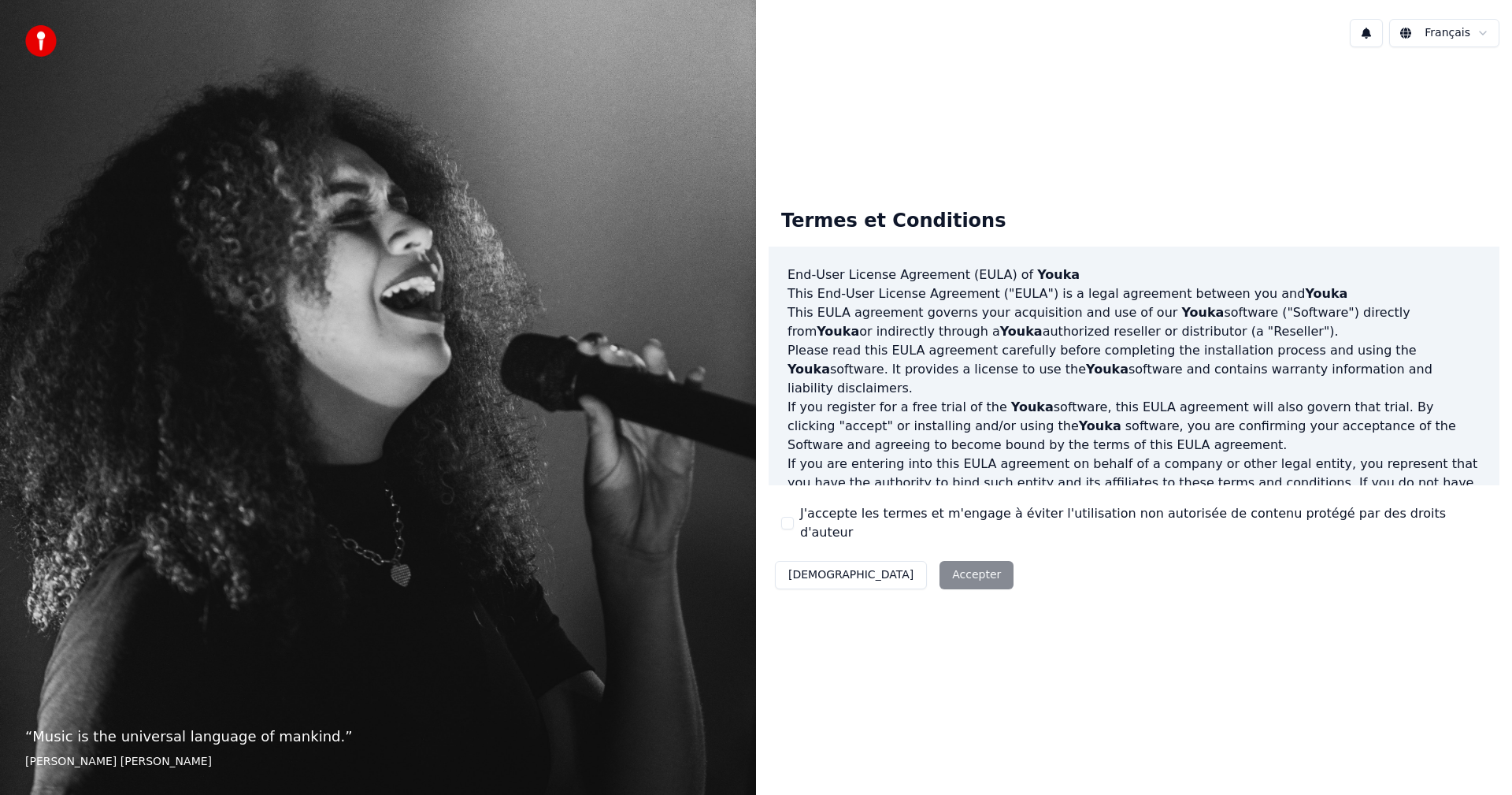
click at [782, 524] on button "J'accepte les termes et m'engage à éviter l'utilisation non autorisée de conten…" at bounding box center [787, 522] width 13 height 13
click at [940, 565] on button "Accepter" at bounding box center [977, 574] width 74 height 28
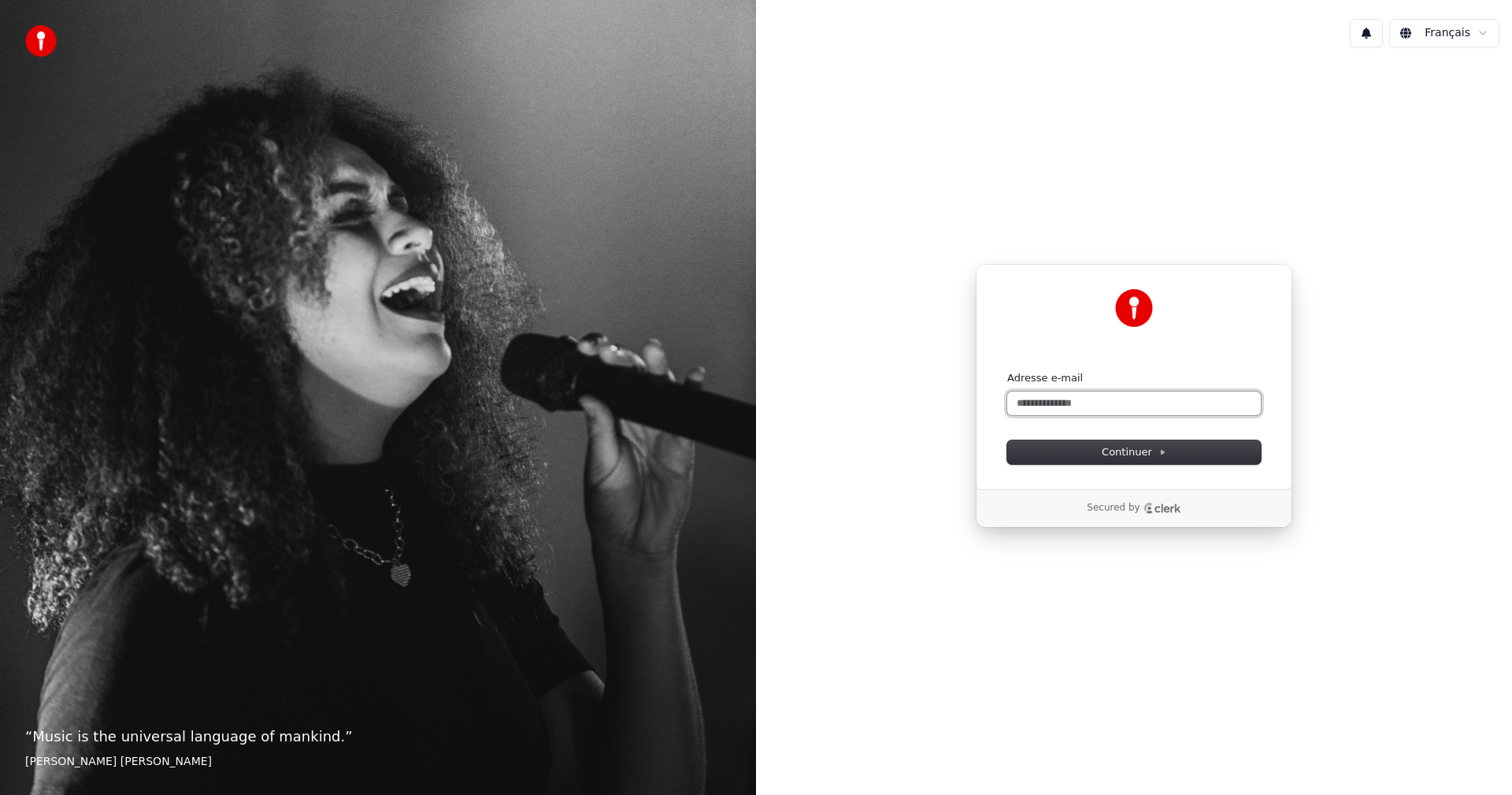
click at [1028, 403] on input "Adresse e-mail" at bounding box center [1134, 403] width 253 height 23
click at [1123, 449] on span "Continuer" at bounding box center [1134, 452] width 65 height 14
type input "**********"
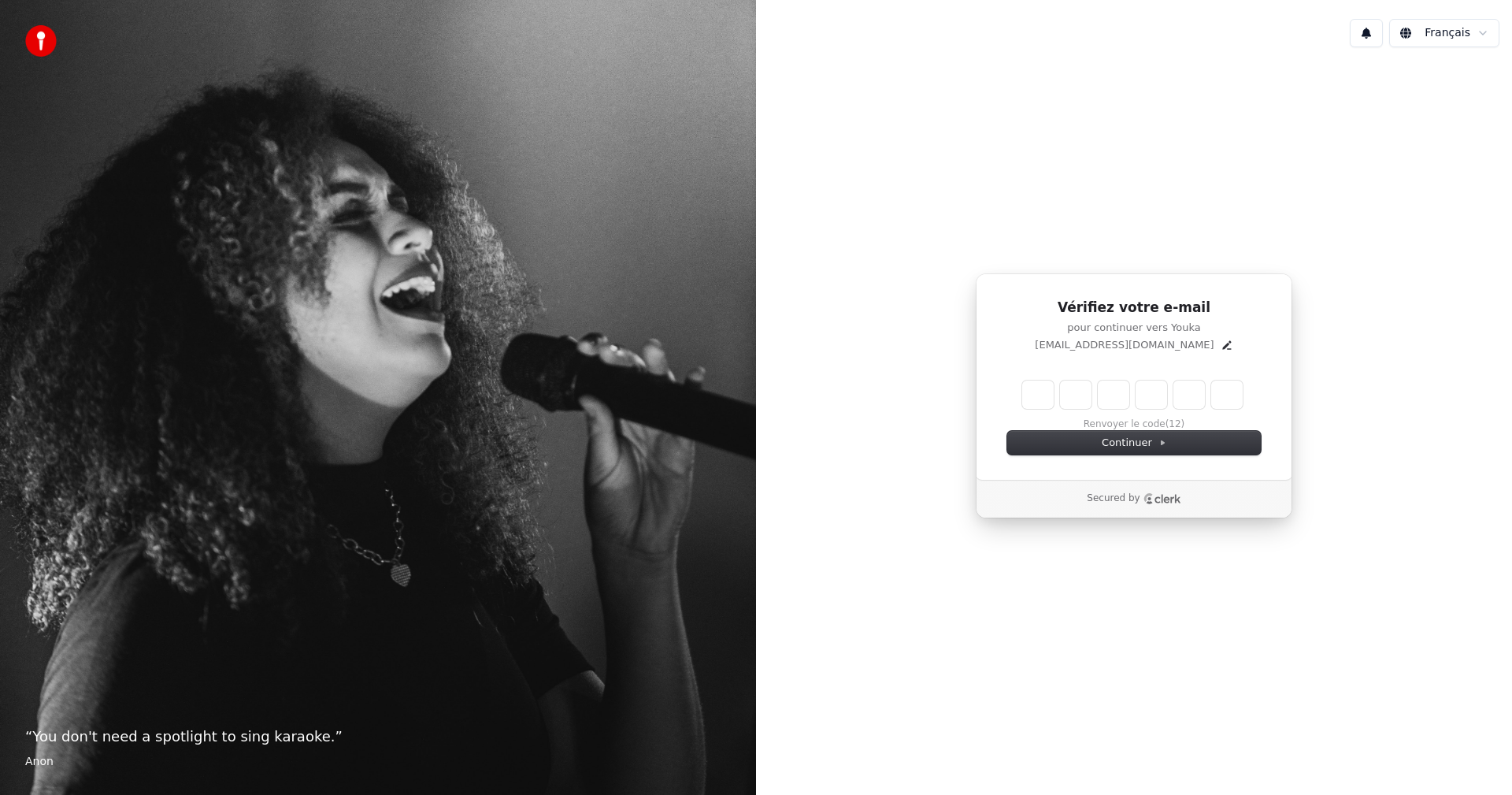
type input "*"
type input "**"
type input "*"
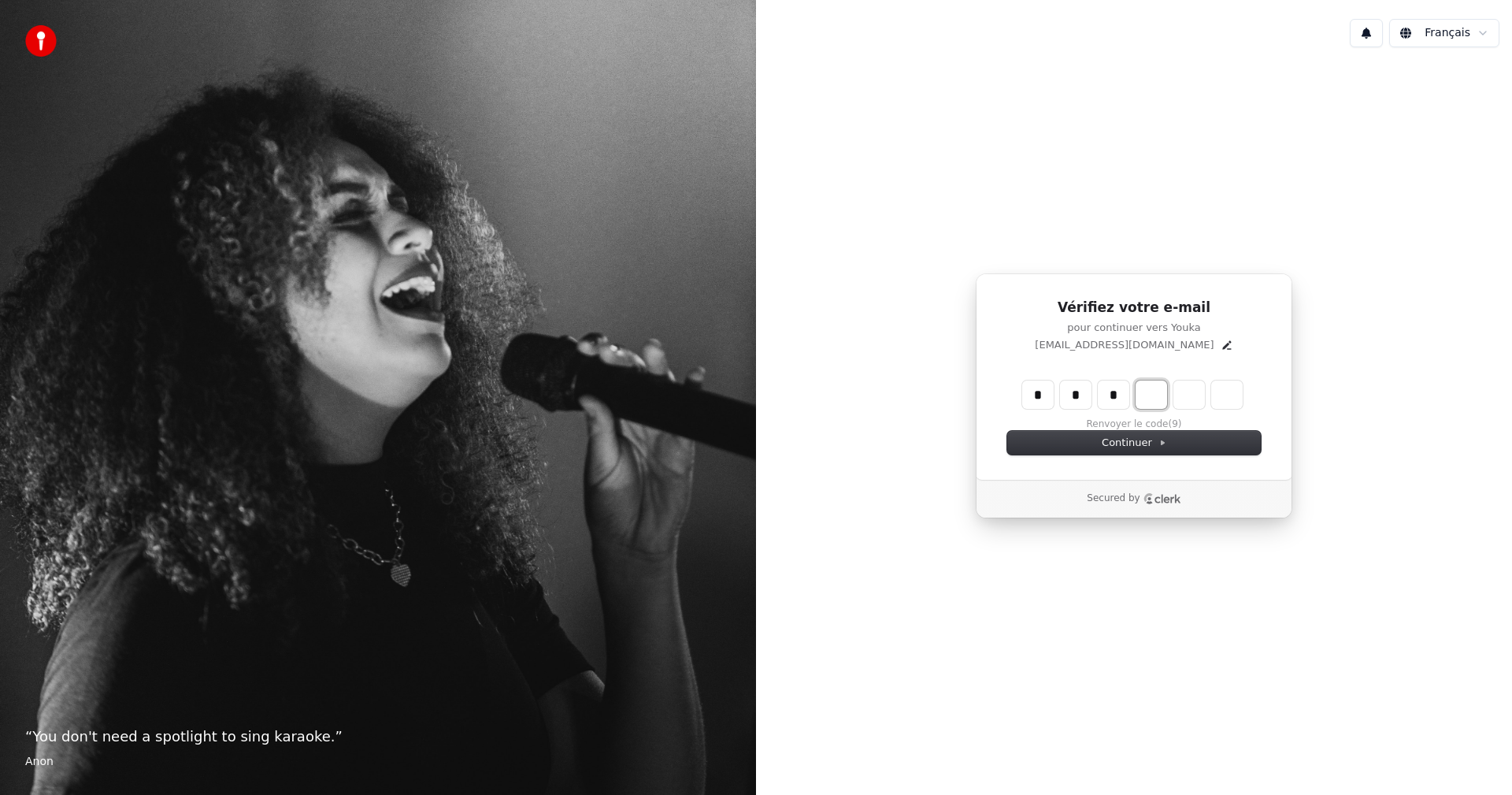
type input "***"
type input "*"
type input "****"
type input "*"
type input "******"
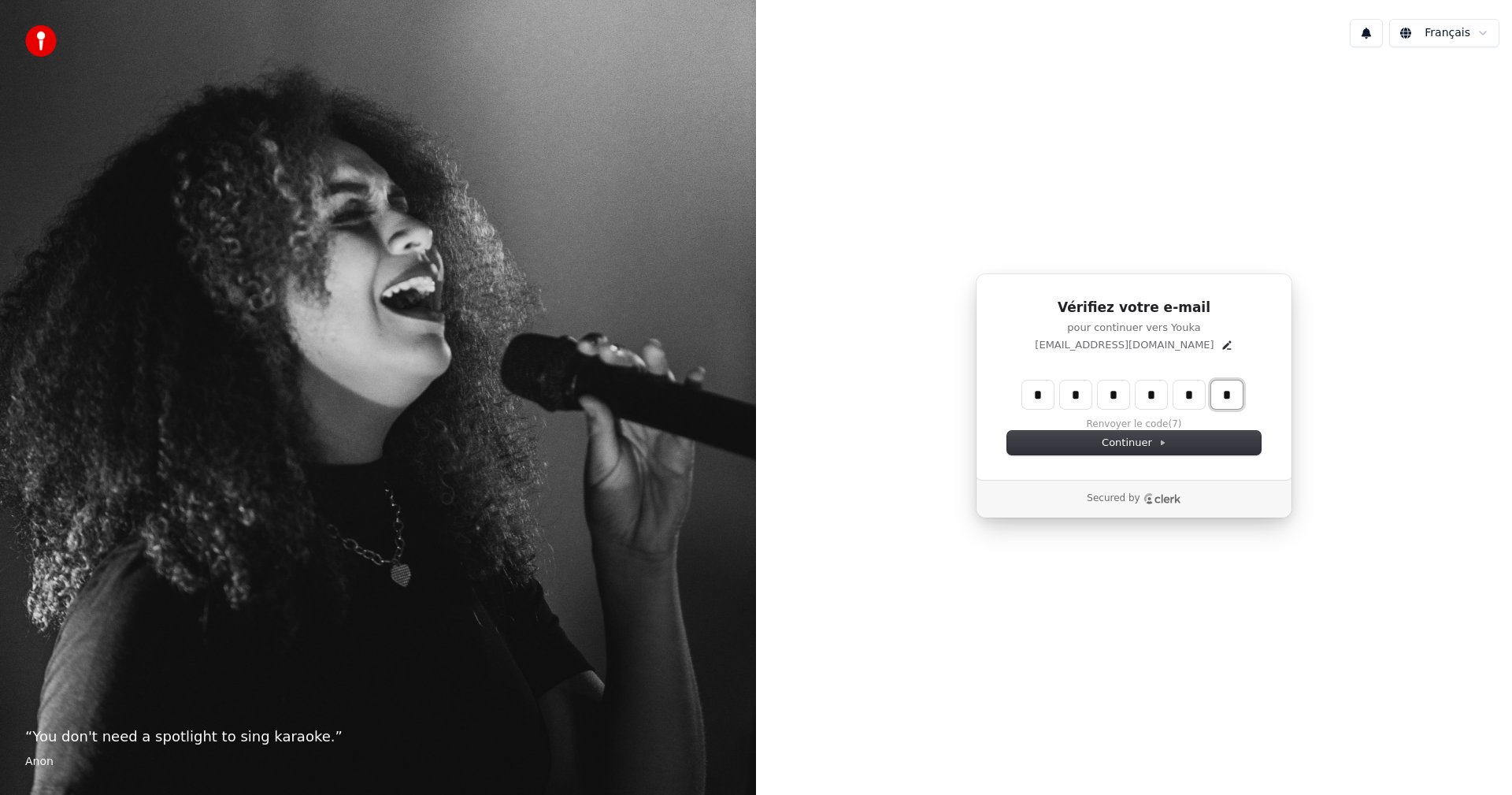
type input "*"
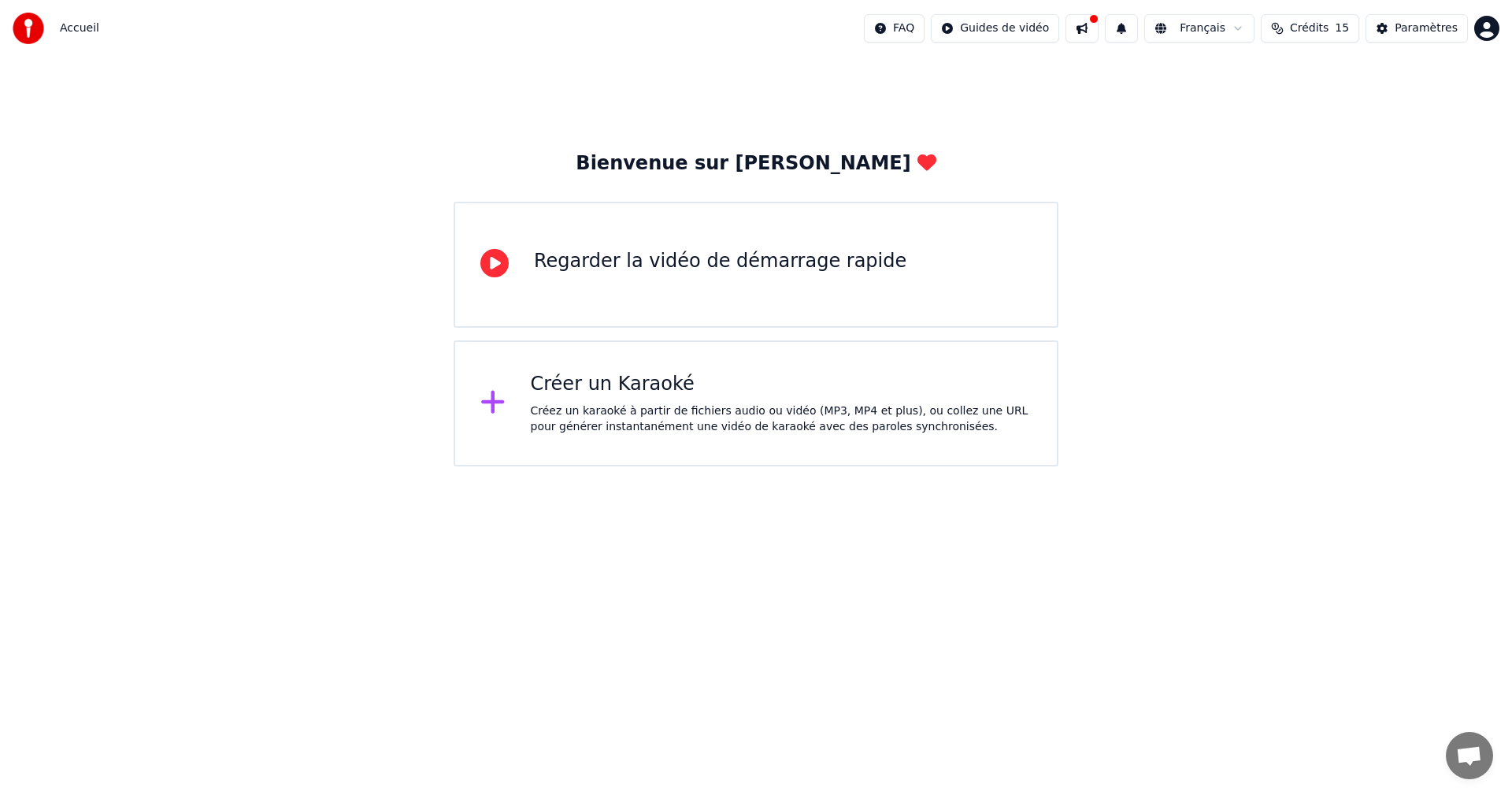
click at [495, 269] on icon at bounding box center [494, 262] width 28 height 28
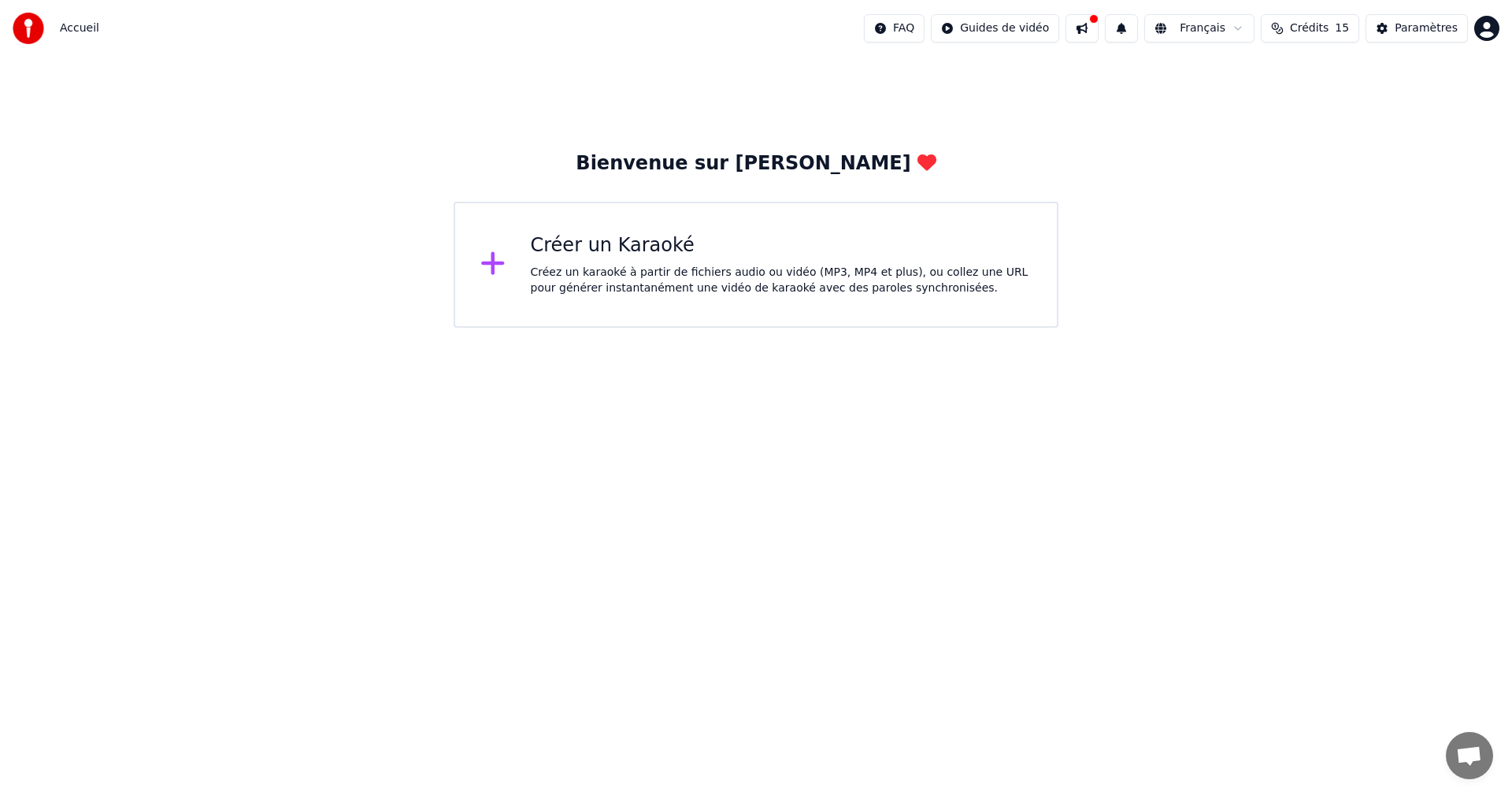
click at [607, 243] on div "Créer un Karaoké" at bounding box center [781, 245] width 502 height 25
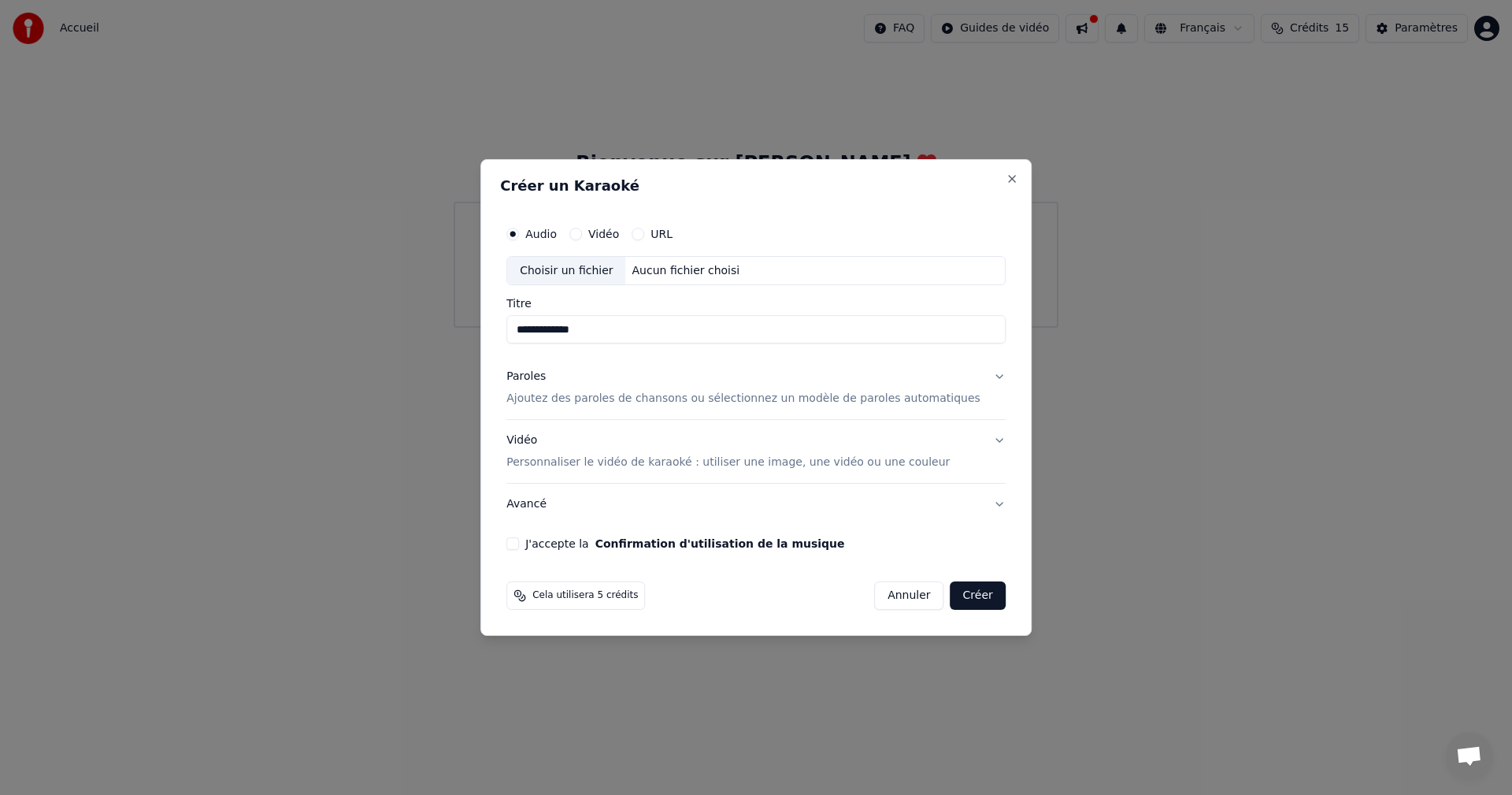
type input "**********"
click at [847, 402] on p "Ajoutez des paroles de chansons ou sélectionnez un modèle de paroles automatiqu…" at bounding box center [743, 399] width 474 height 16
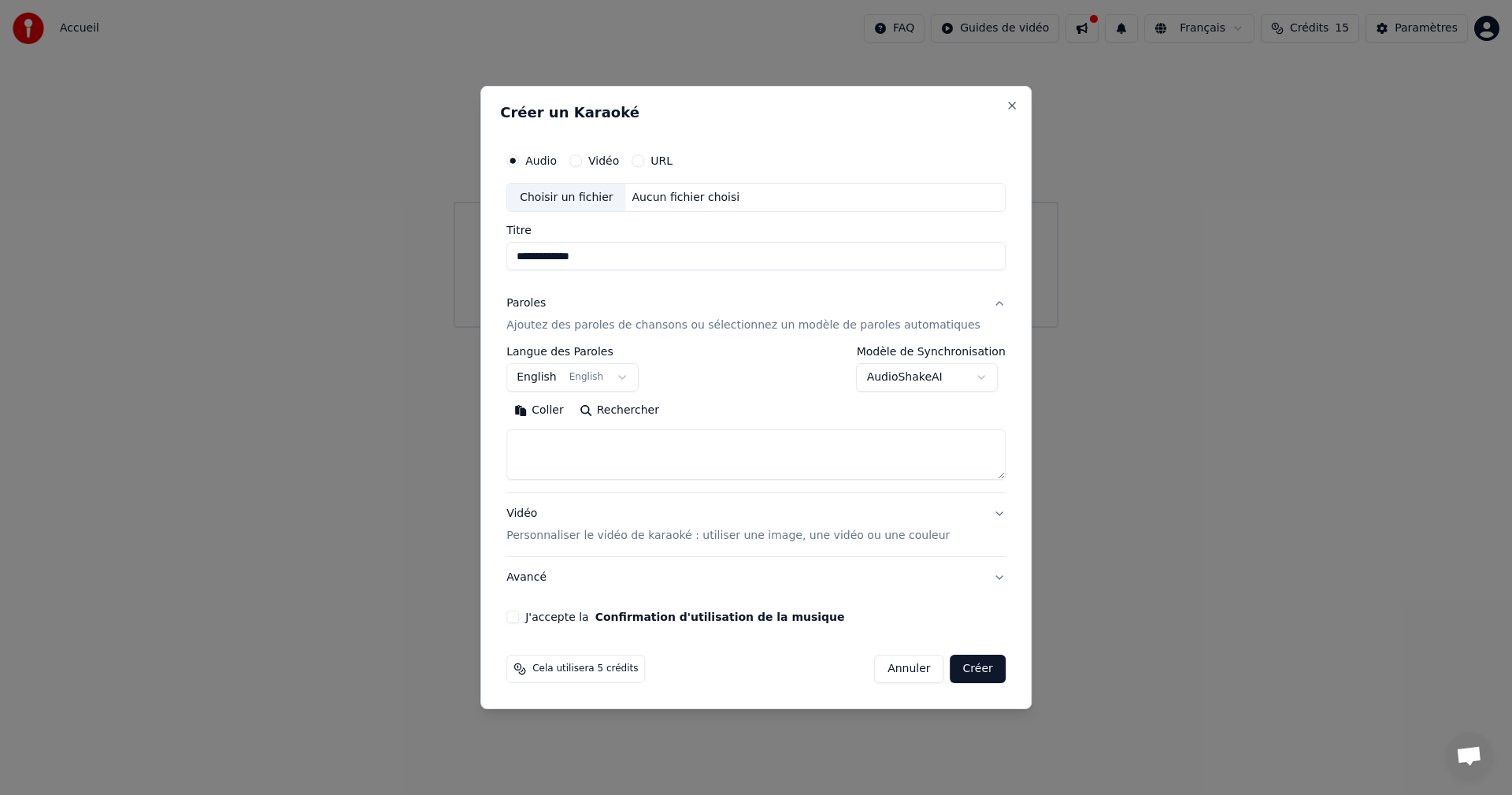
click at [634, 377] on button "English English" at bounding box center [572, 377] width 132 height 28
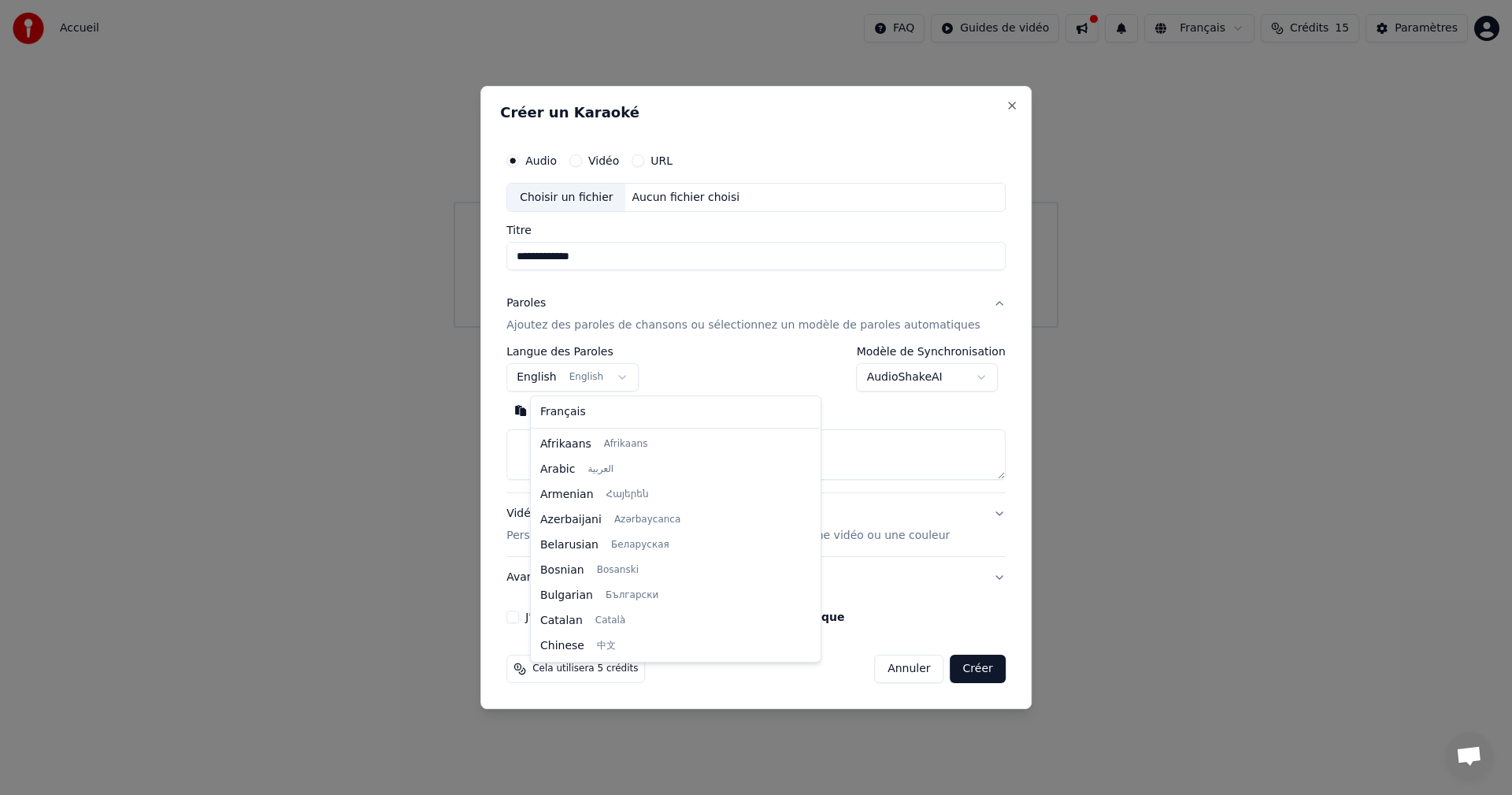
scroll to position [126, 0]
select select "**"
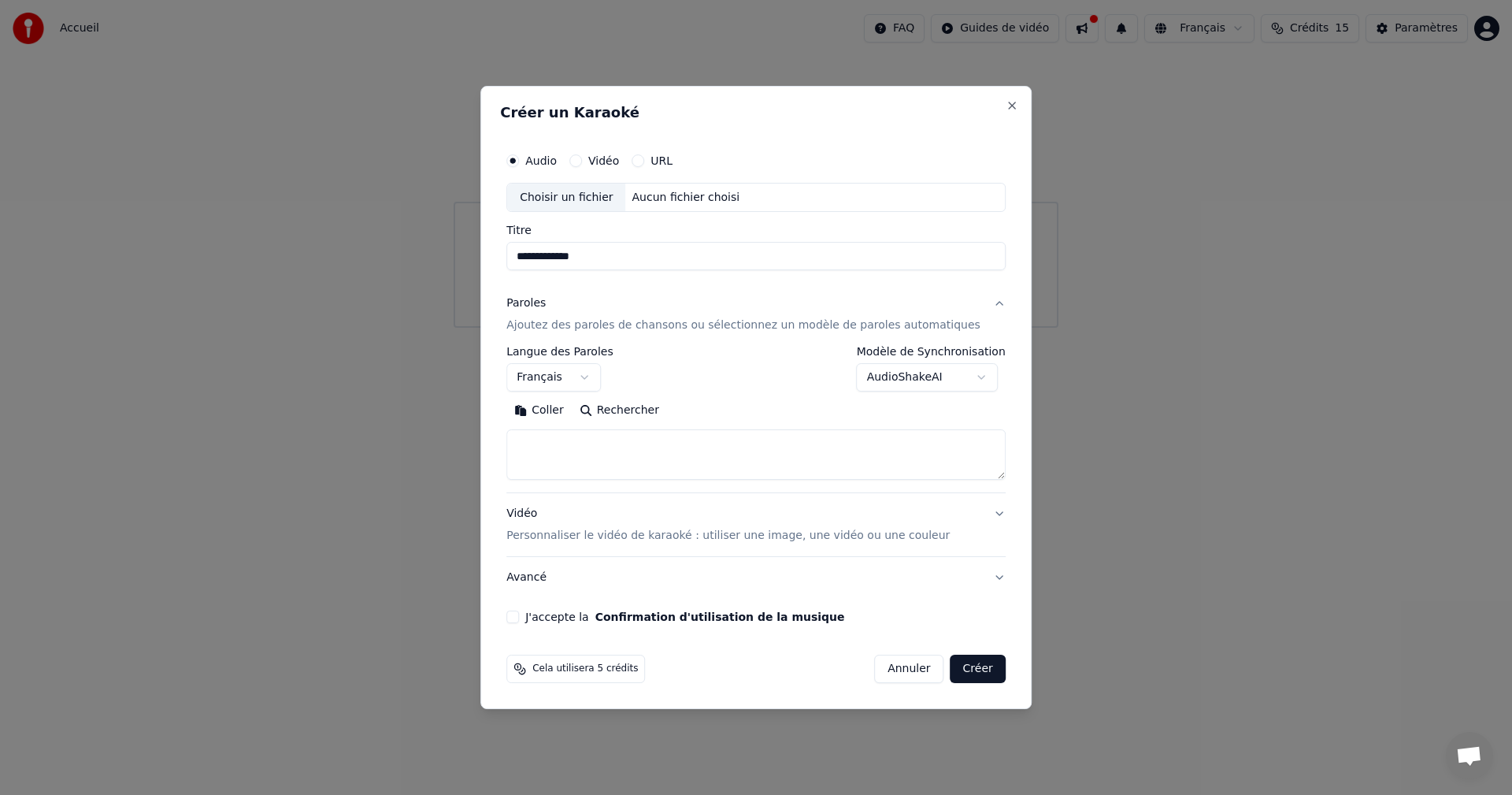
click at [652, 413] on button "Rechercher" at bounding box center [619, 411] width 95 height 25
type textarea "**********"
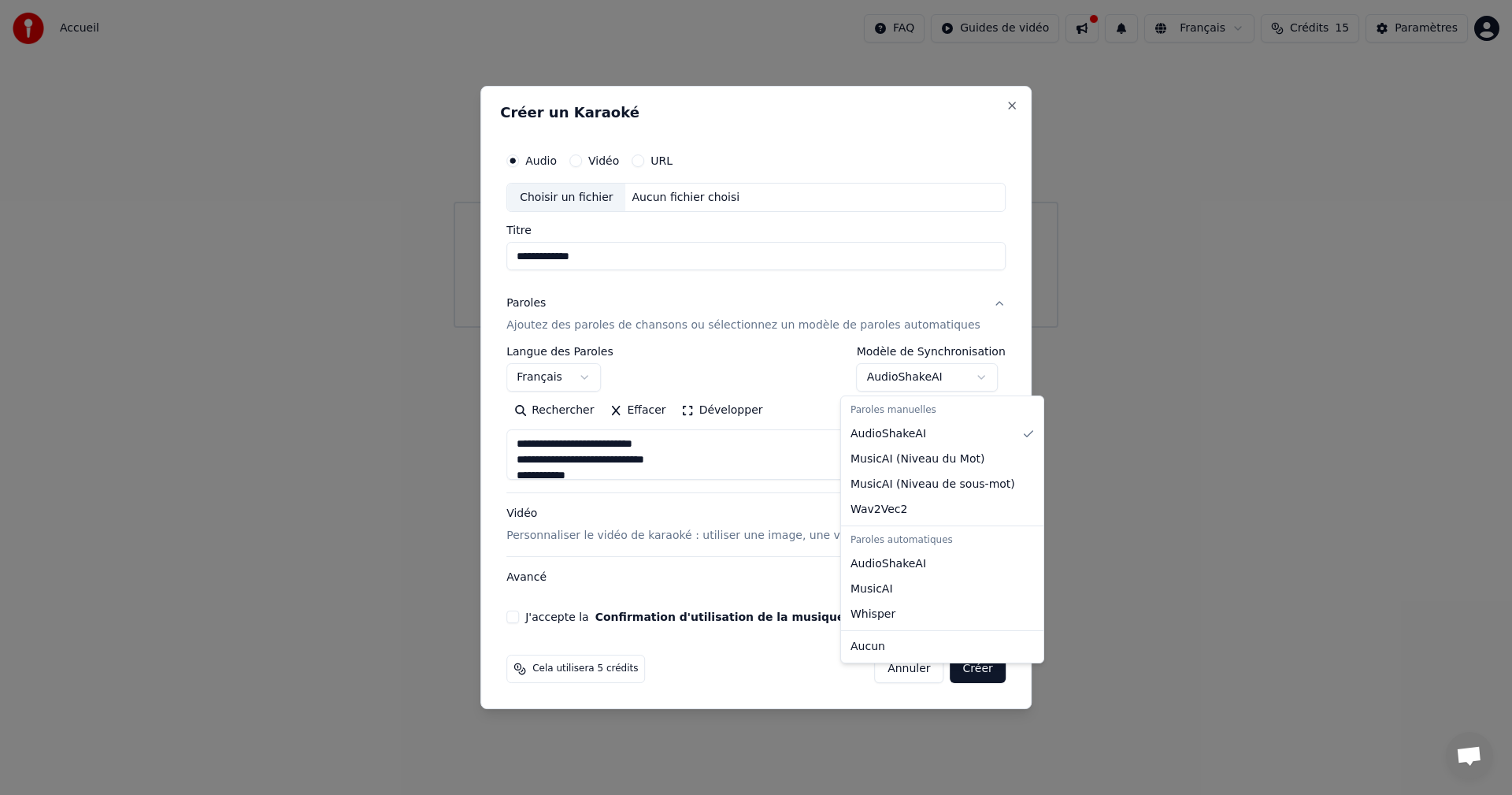
click at [965, 328] on body "**********" at bounding box center [756, 163] width 1512 height 328
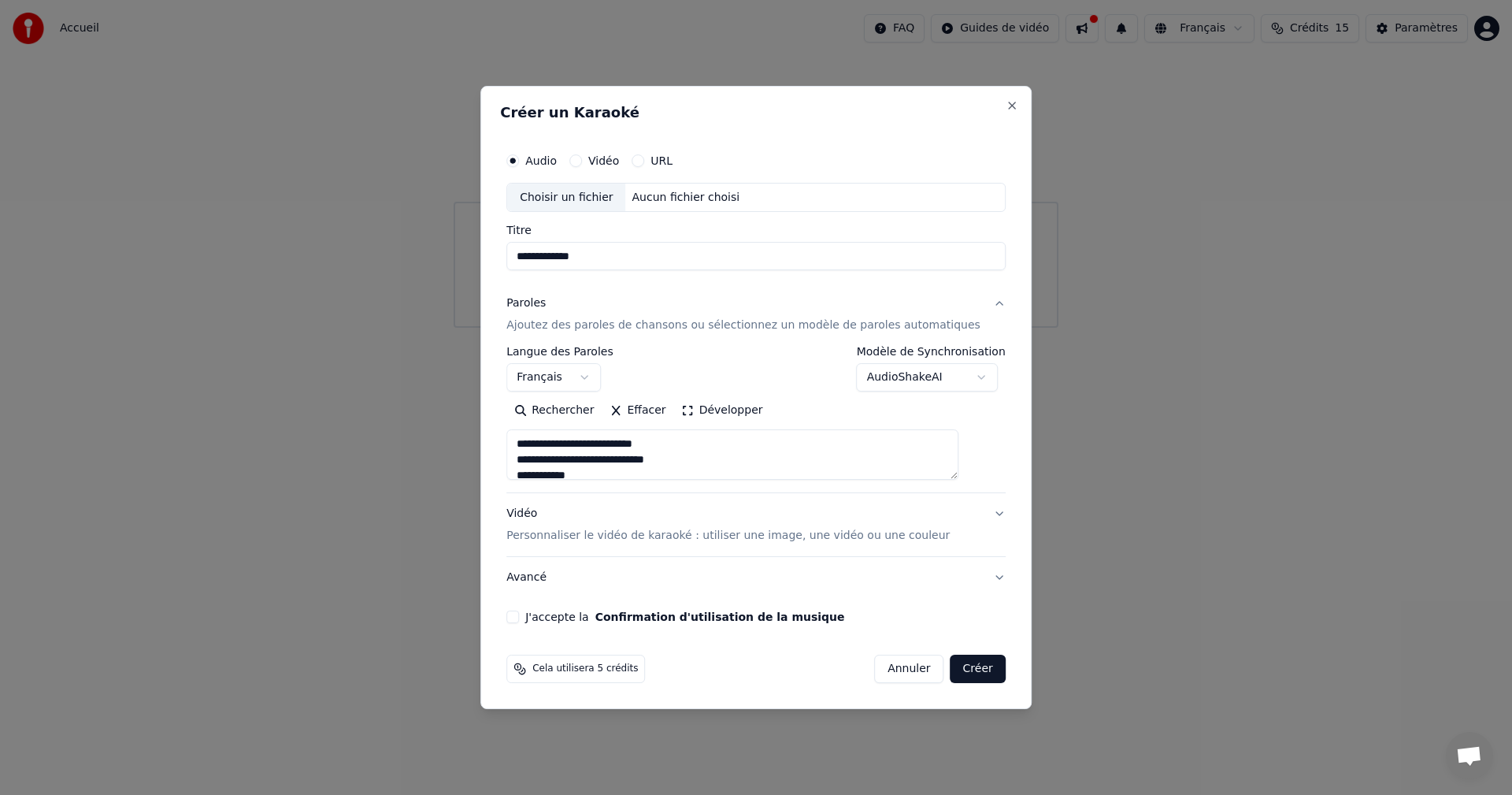
click at [762, 328] on body "**********" at bounding box center [756, 163] width 1512 height 328
drag, startPoint x: 537, startPoint y: 444, endPoint x: 724, endPoint y: 476, distance: 189.7
click at [724, 476] on textarea at bounding box center [733, 456] width 452 height 51
click at [868, 329] on p "Ajoutez des paroles de chansons ou sélectionnez un modèle de paroles automatiqu…" at bounding box center [743, 326] width 474 height 16
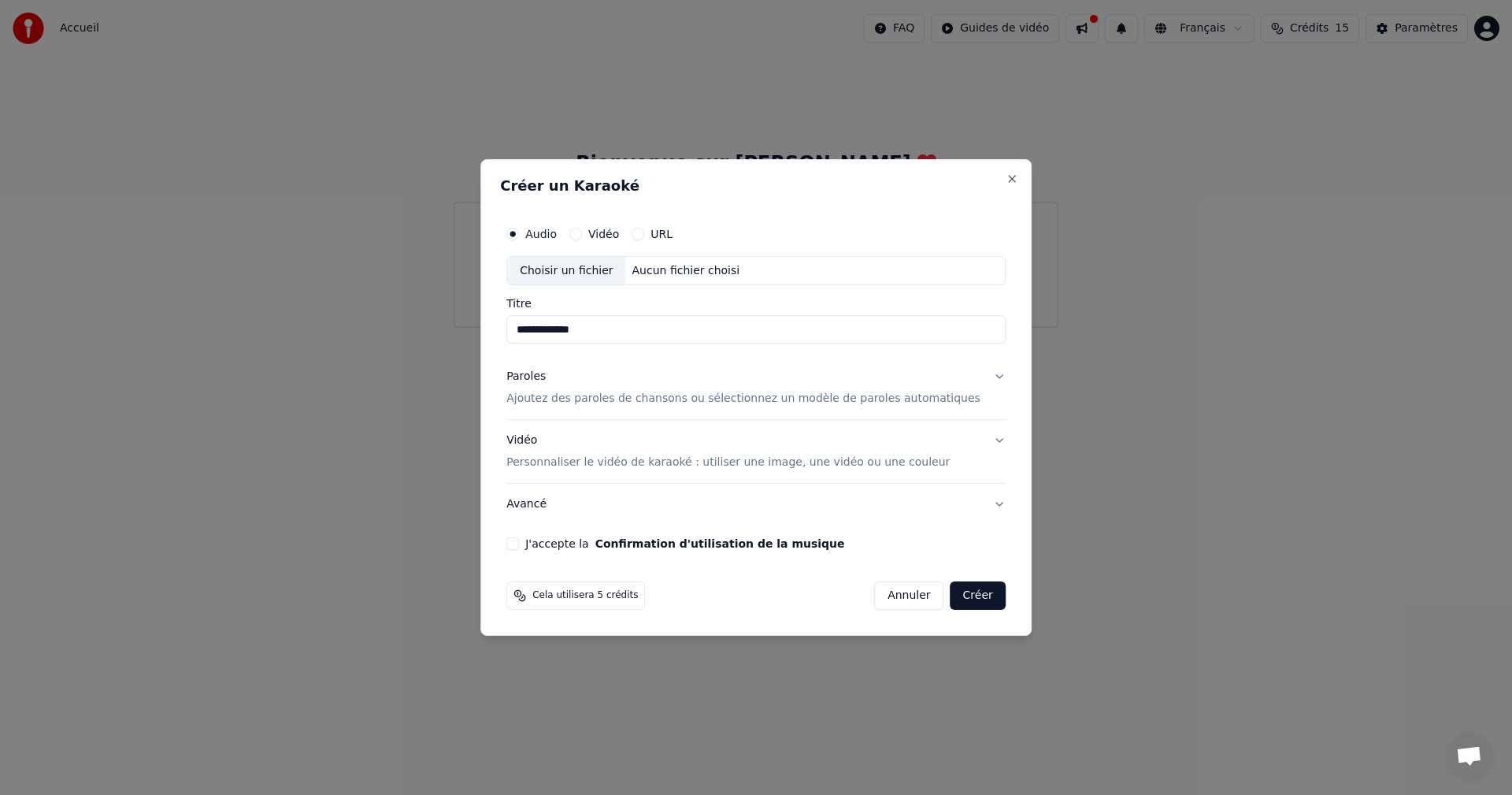
click at [596, 398] on p "Ajoutez des paroles de chansons ou sélectionnez un modèle de paroles automatiqu…" at bounding box center [743, 399] width 474 height 16
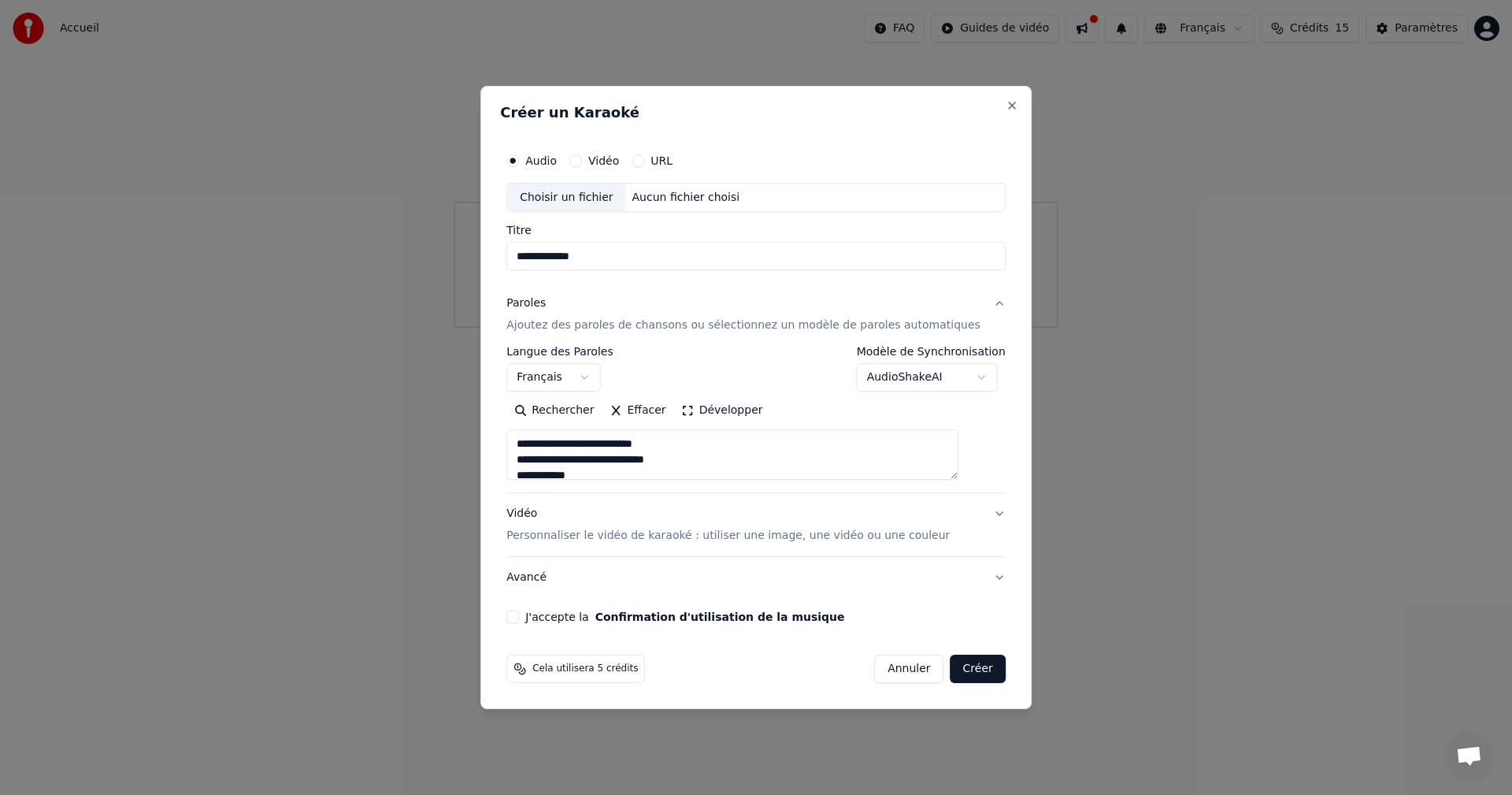
click at [564, 410] on button "Rechercher" at bounding box center [554, 411] width 95 height 25
click at [928, 326] on p "Ajoutez des paroles de chansons ou sélectionnez un modèle de paroles automatiqu…" at bounding box center [743, 326] width 474 height 16
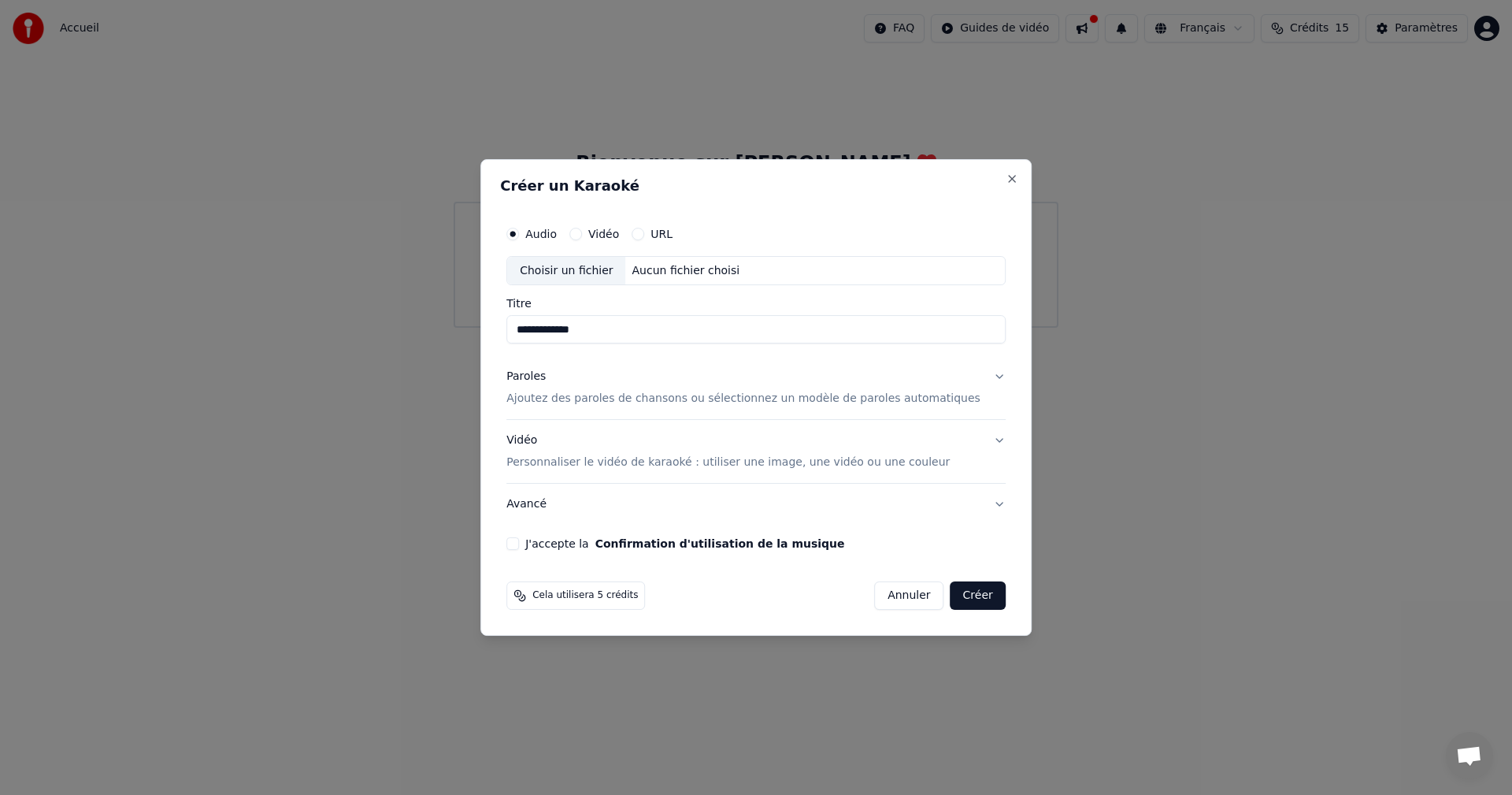
click at [974, 375] on button "Paroles Ajoutez des paroles de chansons ou sélectionnez un modèle de paroles au…" at bounding box center [756, 388] width 500 height 63
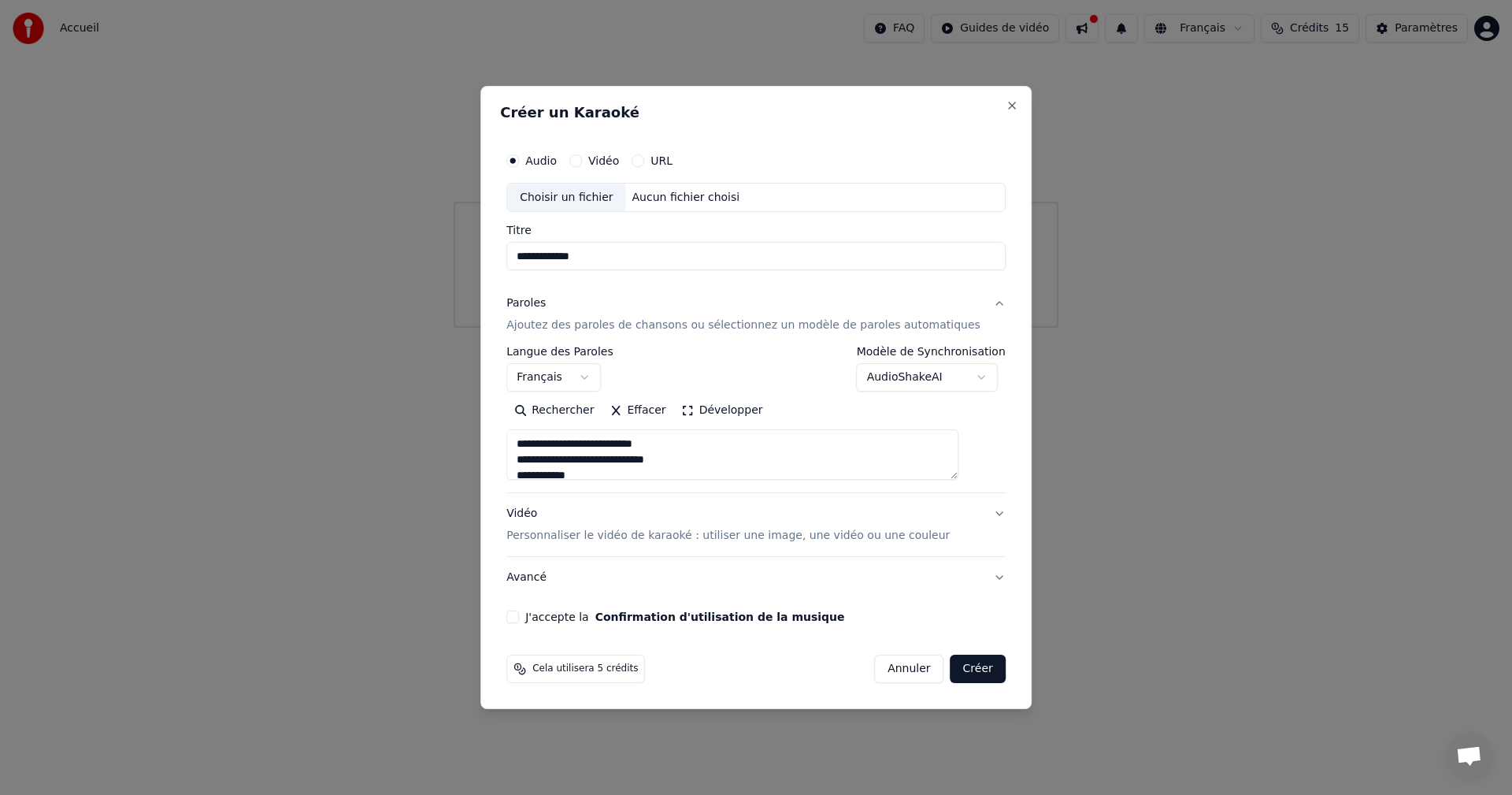
click at [546, 305] on div "Paroles" at bounding box center [526, 304] width 39 height 16
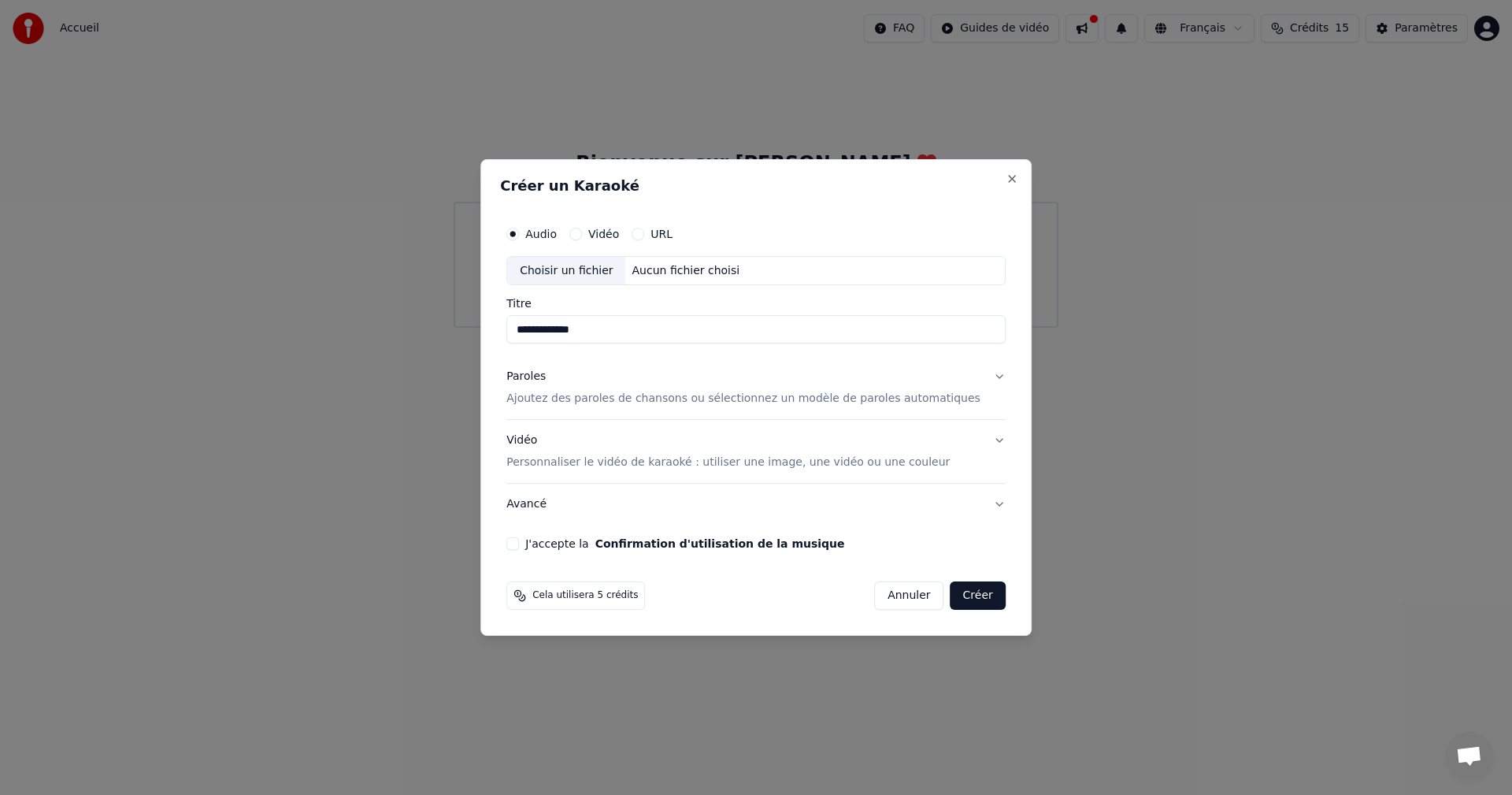
click at [546, 378] on div "Paroles" at bounding box center [526, 377] width 39 height 16
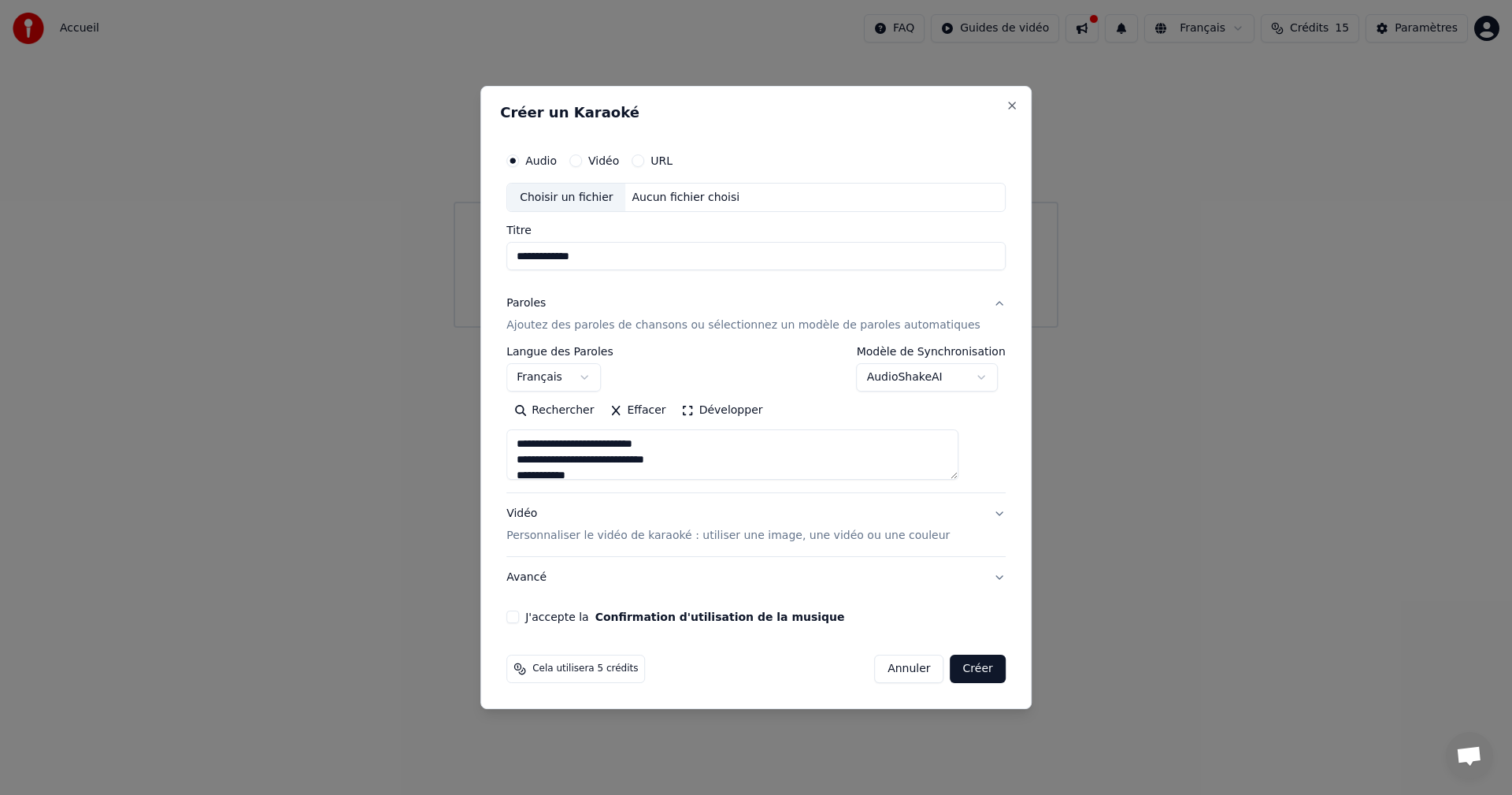
click at [659, 535] on p "Personnaliser le vidéo de karaoké : utiliser une image, une vidéo ou une couleur" at bounding box center [728, 536] width 443 height 16
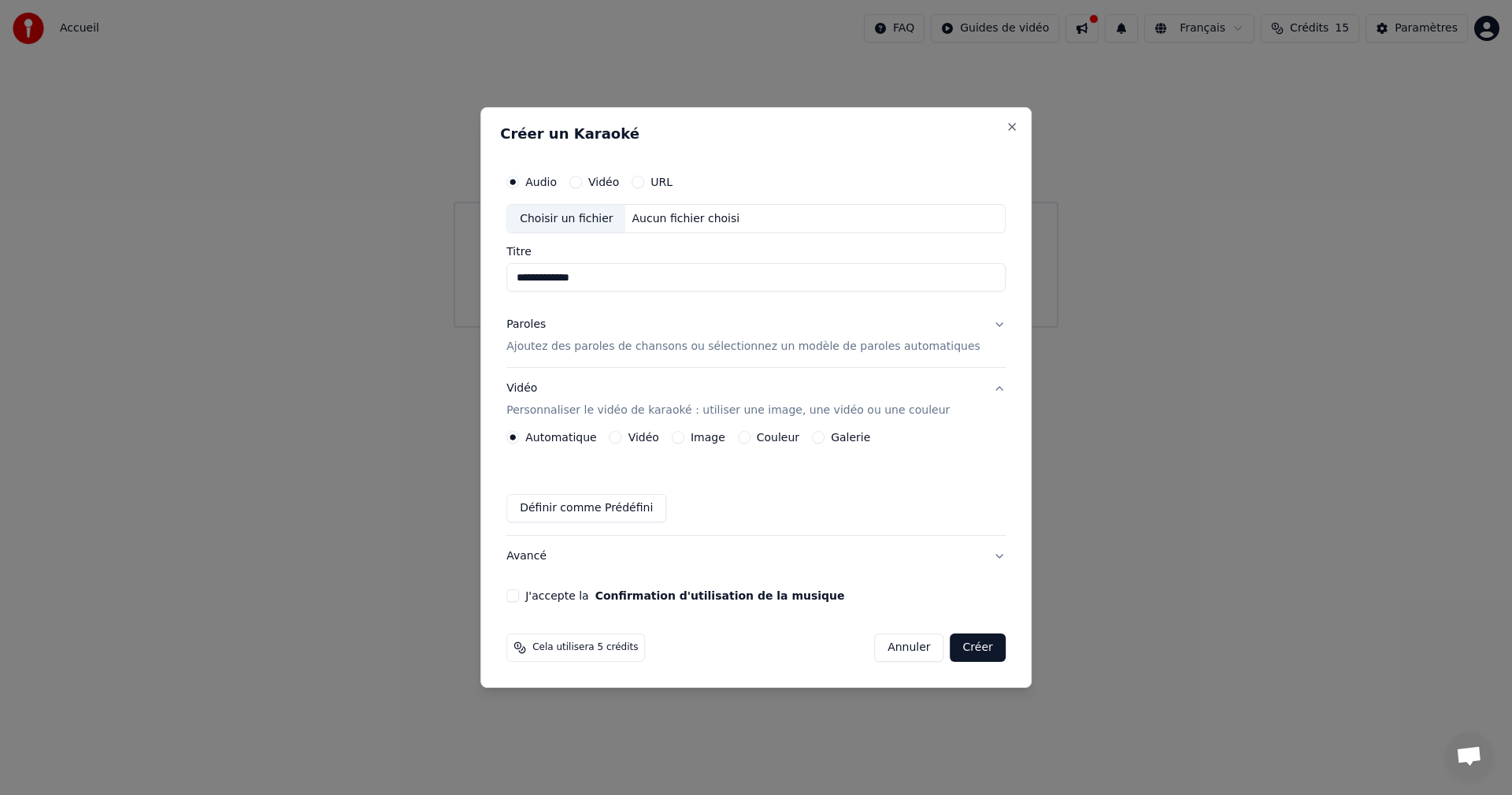
click at [685, 435] on button "Image" at bounding box center [678, 436] width 13 height 13
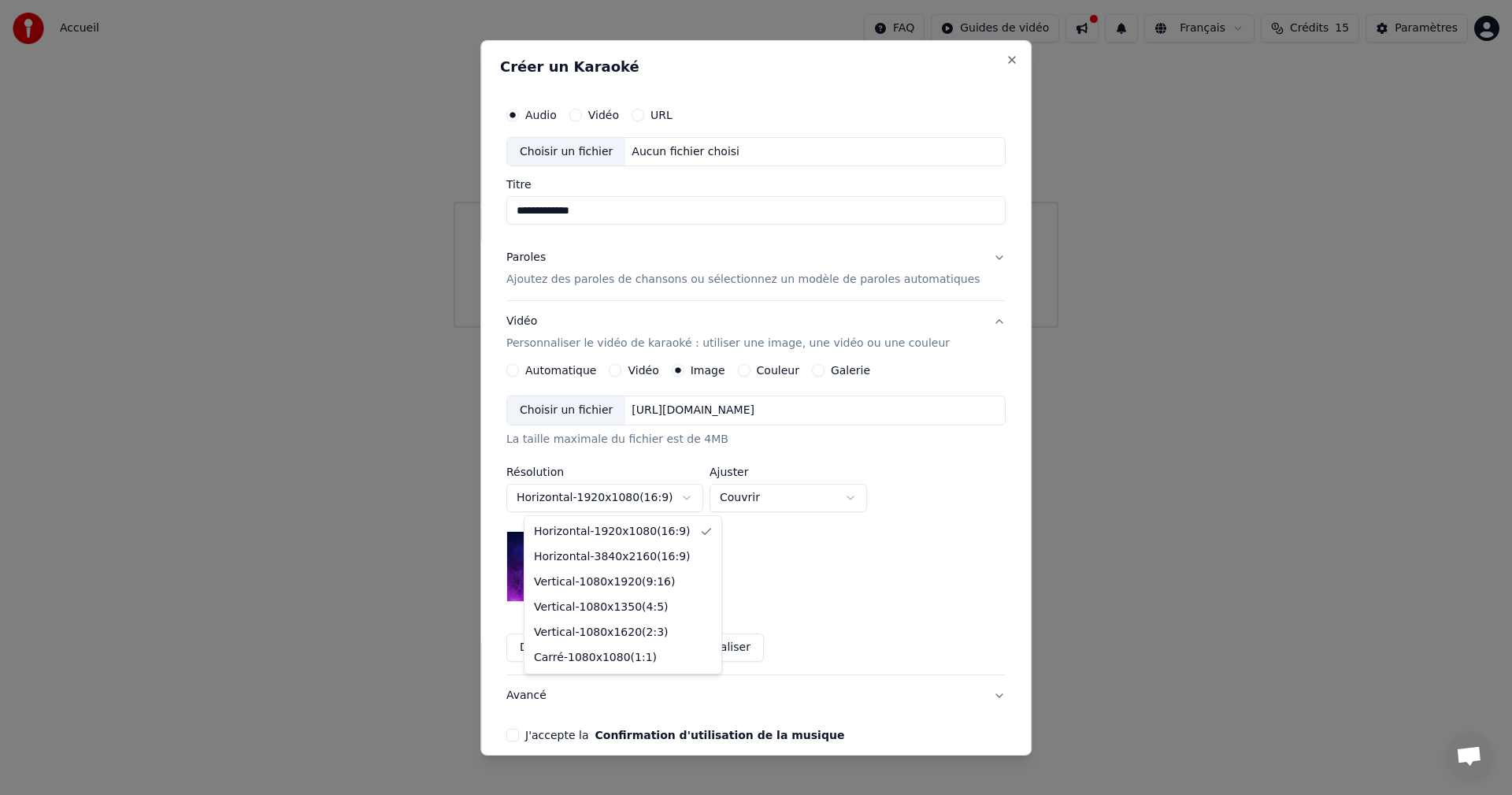
click at [701, 328] on body "**********" at bounding box center [756, 163] width 1512 height 328
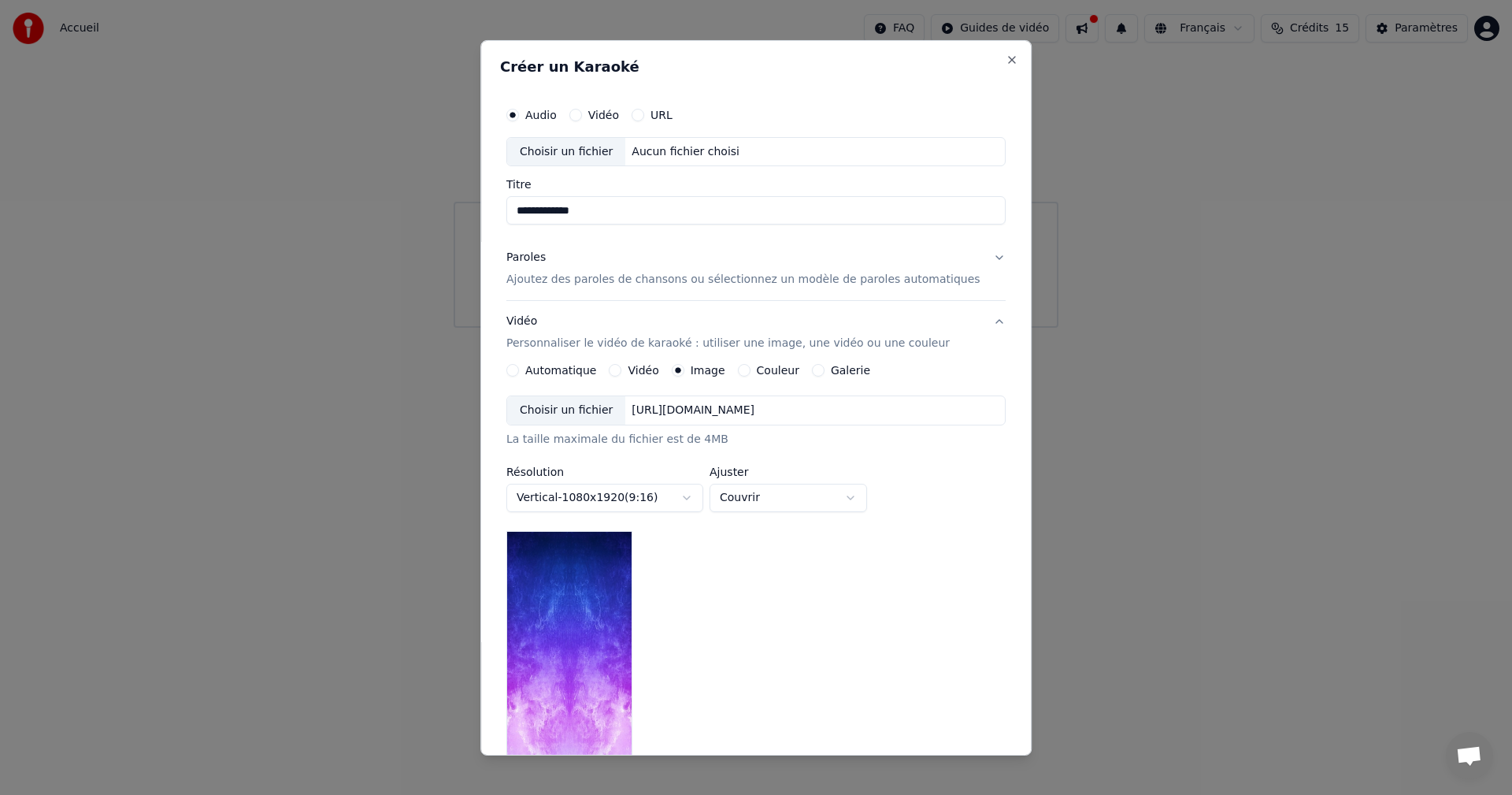
click at [705, 328] on body "**********" at bounding box center [756, 163] width 1512 height 328
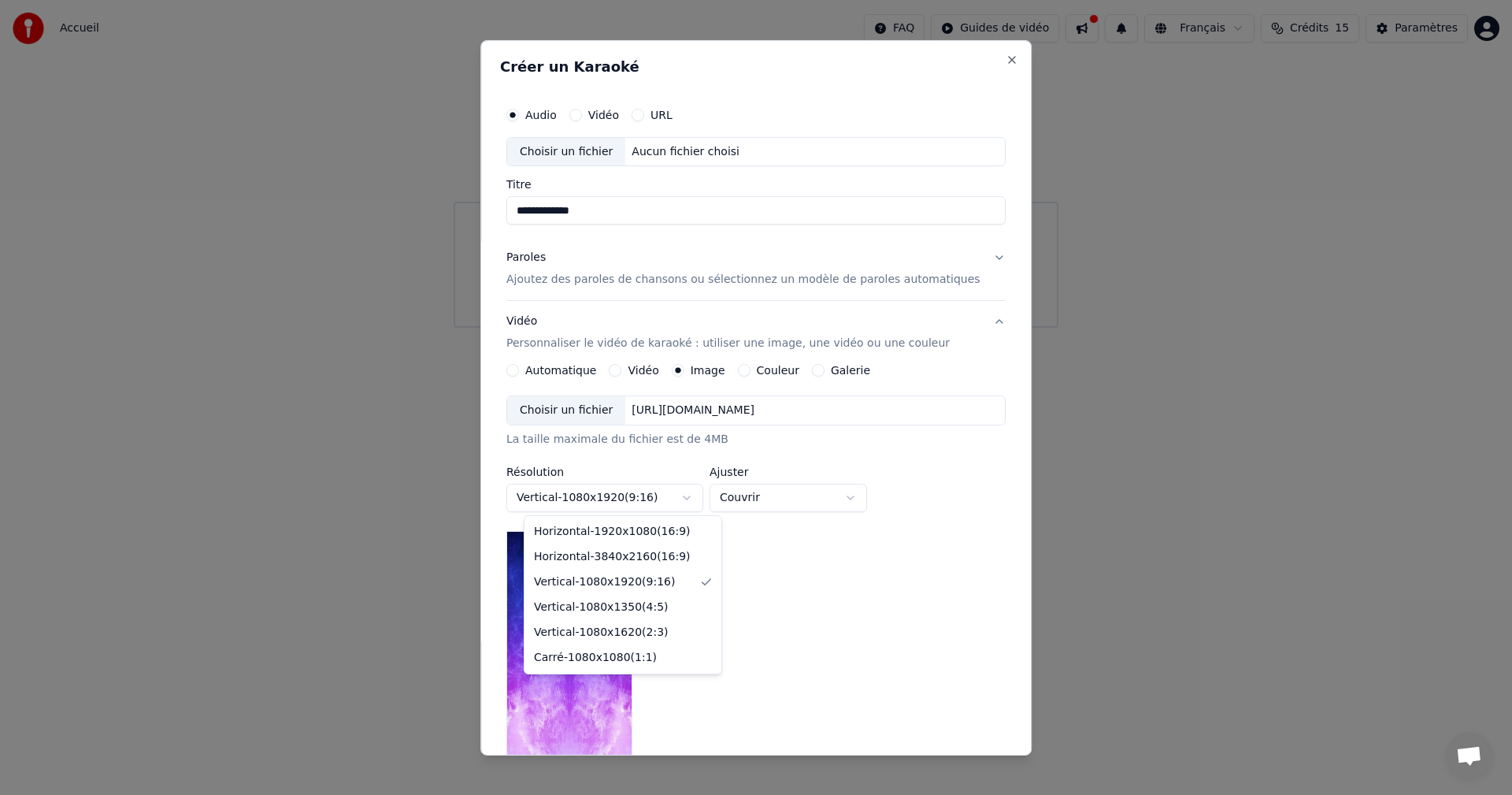
select select "*********"
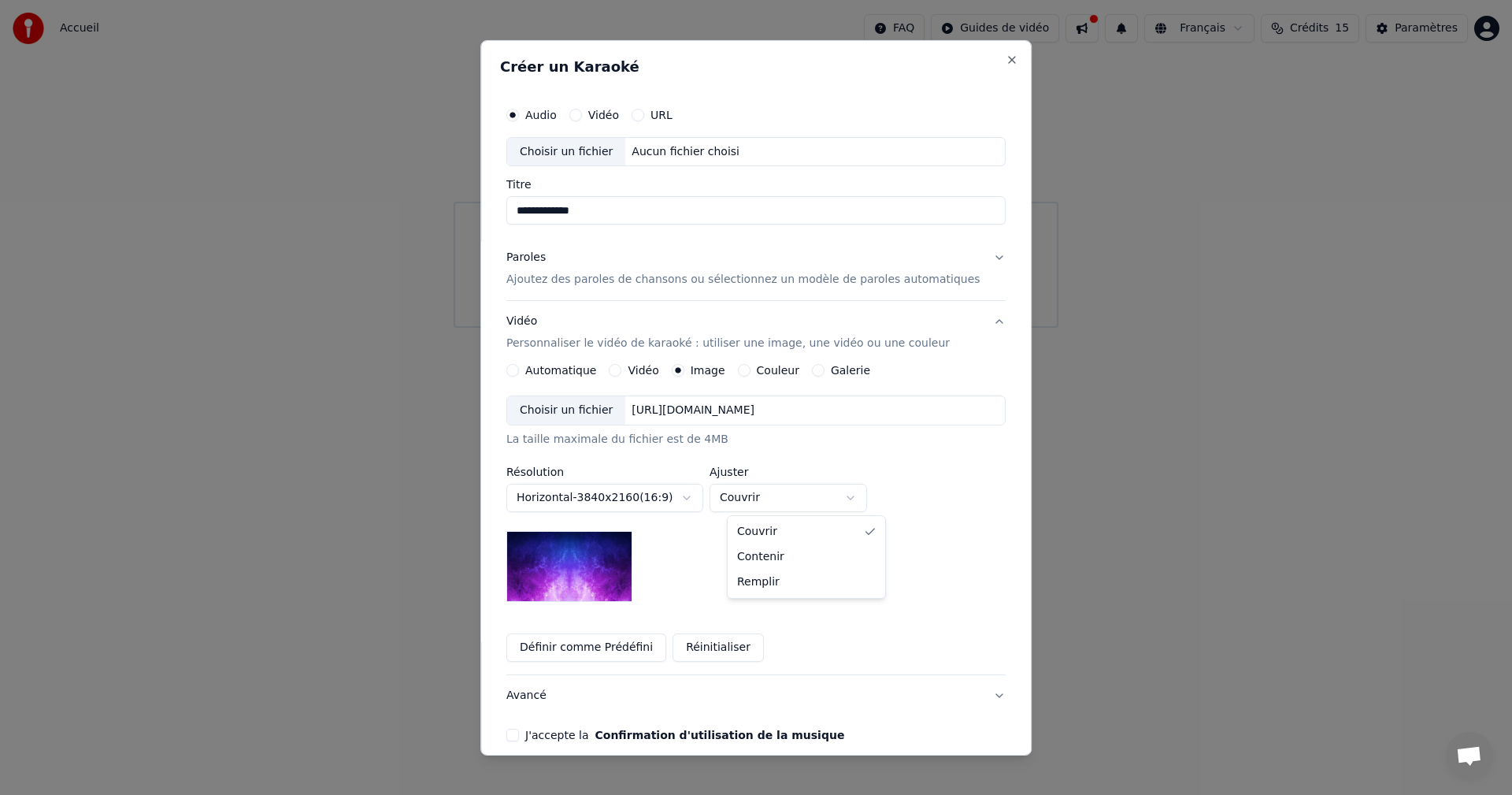
click at [869, 328] on body "**********" at bounding box center [756, 163] width 1512 height 328
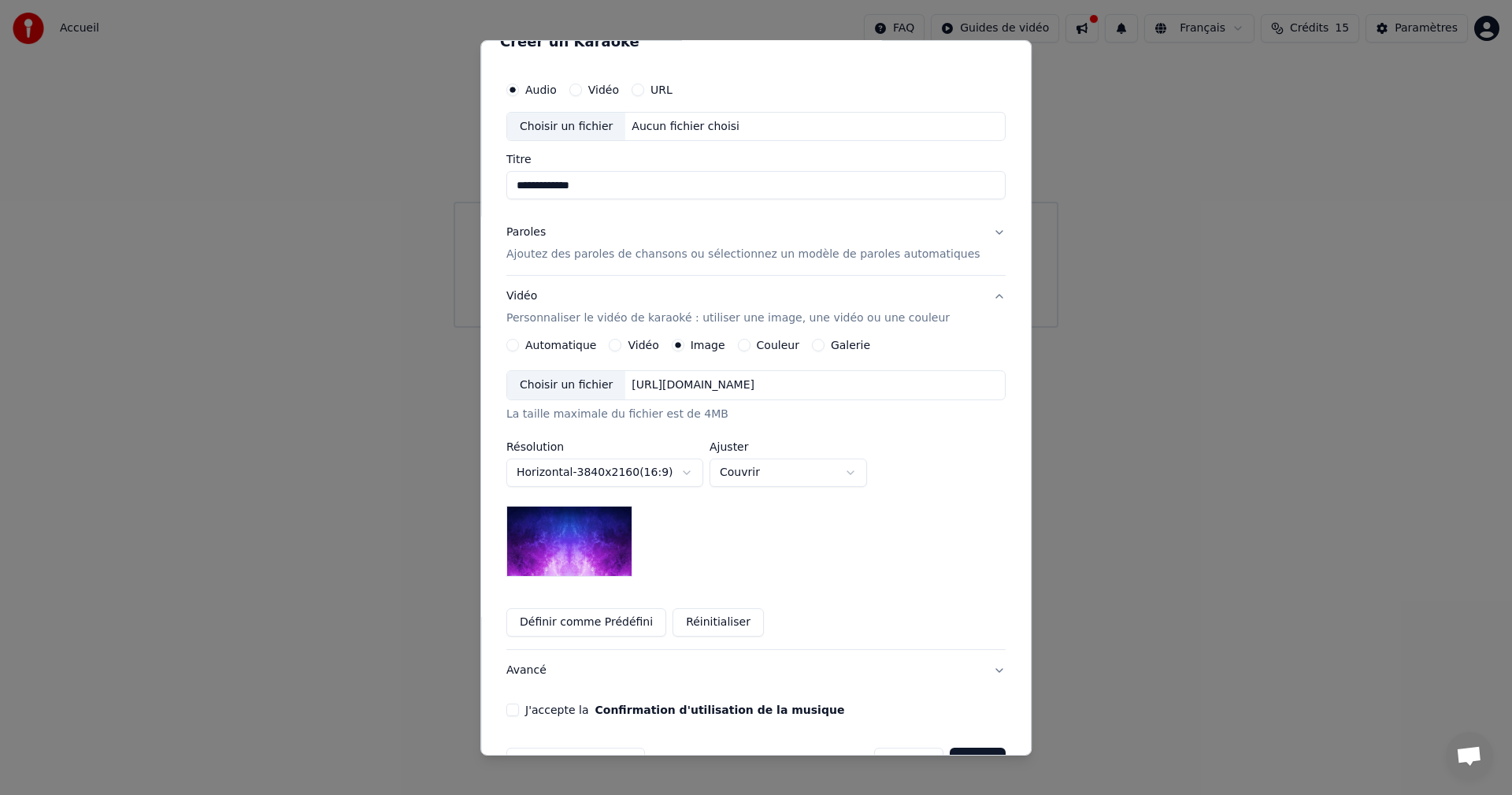
scroll to position [0, 0]
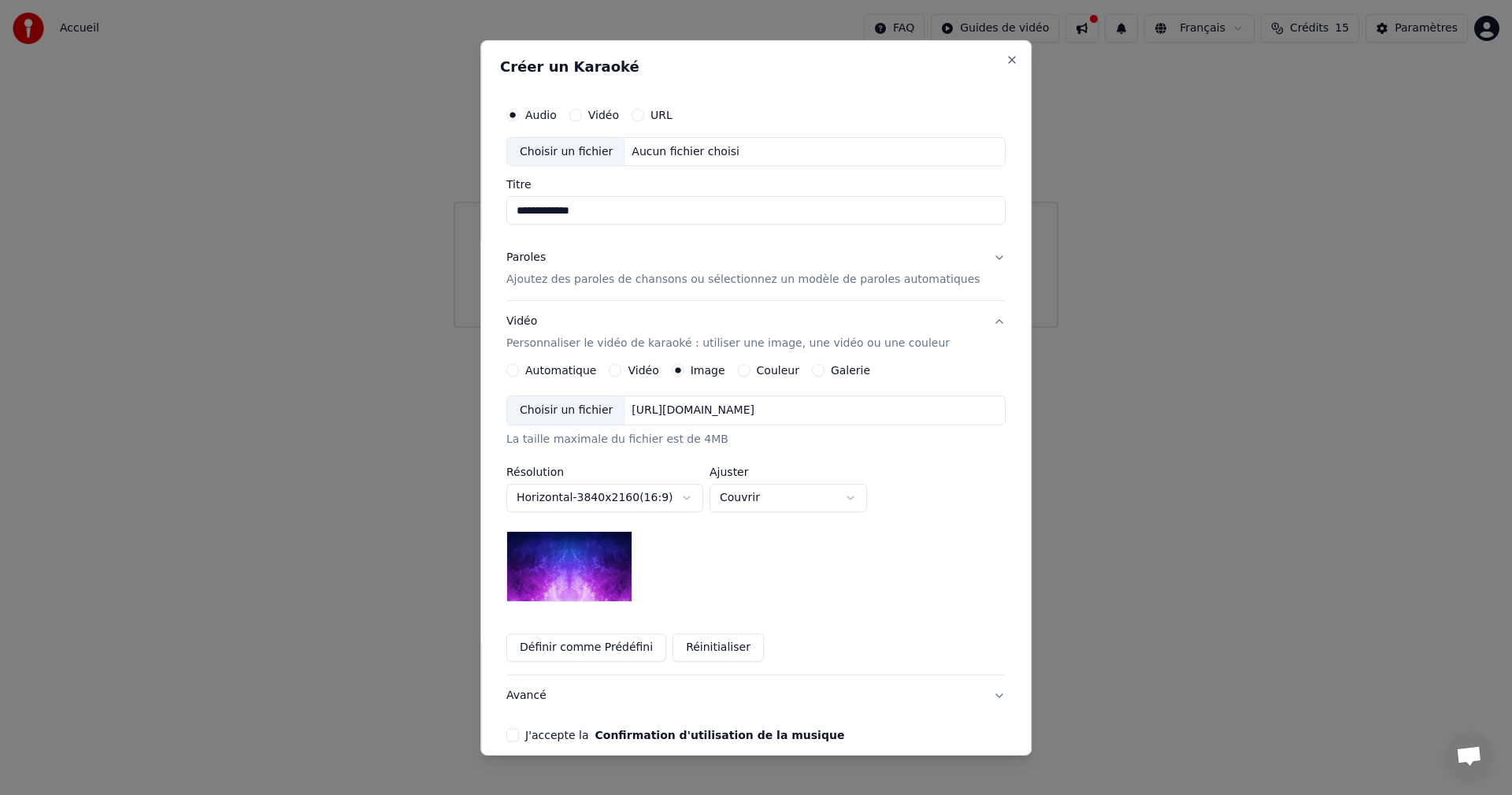
click at [608, 411] on div "Choisir un fichier" at bounding box center [566, 410] width 118 height 28
click at [582, 410] on div "Choisir un fichier" at bounding box center [566, 410] width 118 height 28
click at [597, 129] on div "Audio Vidéo URL" at bounding box center [756, 114] width 500 height 31
click at [589, 413] on div "Choisir un fichier" at bounding box center [566, 410] width 118 height 28
click at [641, 281] on p "Ajoutez des paroles de chansons ou sélectionnez un modèle de paroles automatiqu…" at bounding box center [743, 280] width 474 height 16
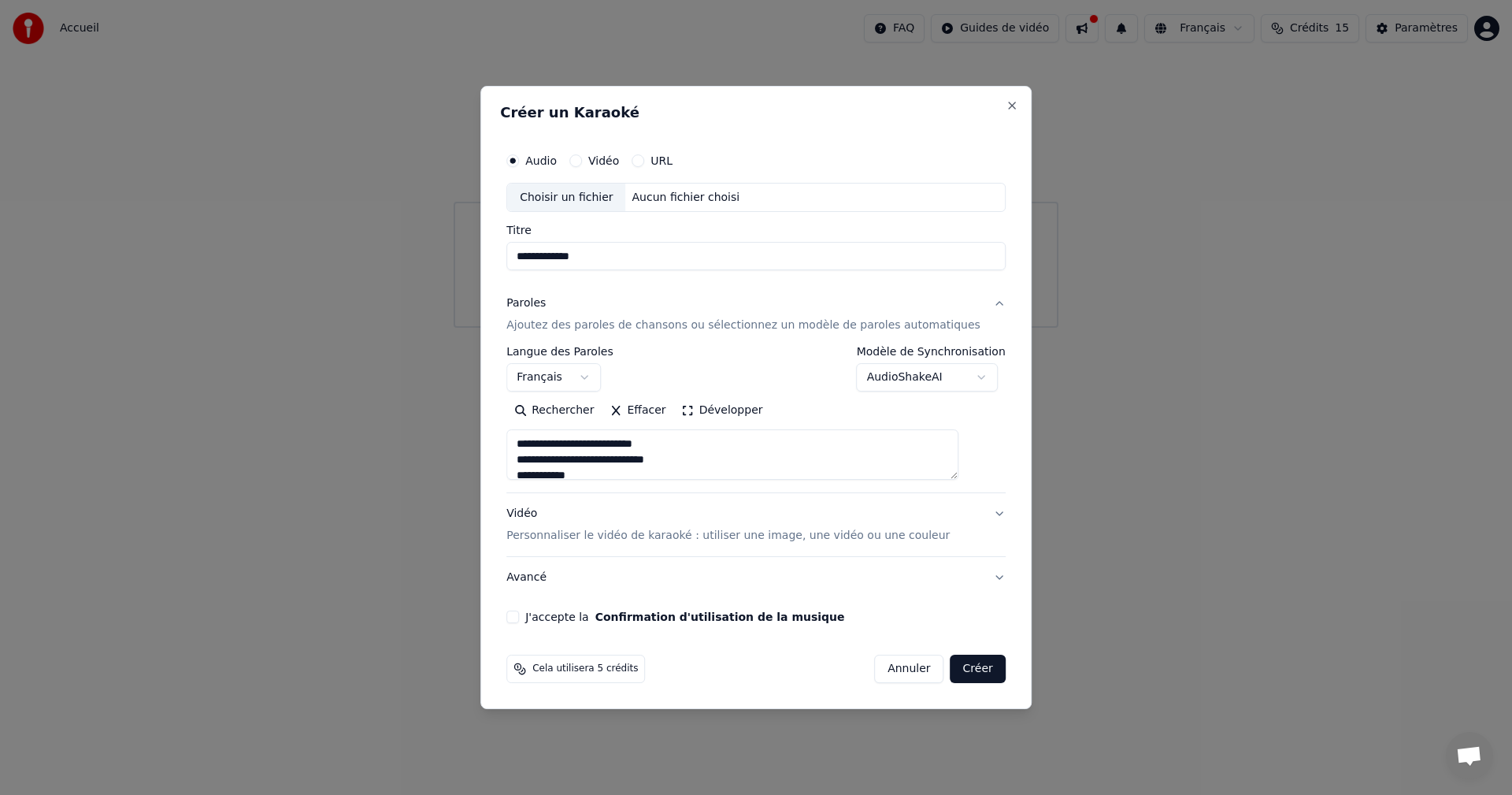
click at [576, 444] on textarea at bounding box center [733, 456] width 452 height 51
drag, startPoint x: 576, startPoint y: 464, endPoint x: 628, endPoint y: 464, distance: 52.0
click at [628, 464] on textarea at bounding box center [733, 456] width 452 height 51
click at [576, 460] on textarea at bounding box center [733, 456] width 452 height 51
click at [624, 443] on textarea at bounding box center [733, 456] width 452 height 51
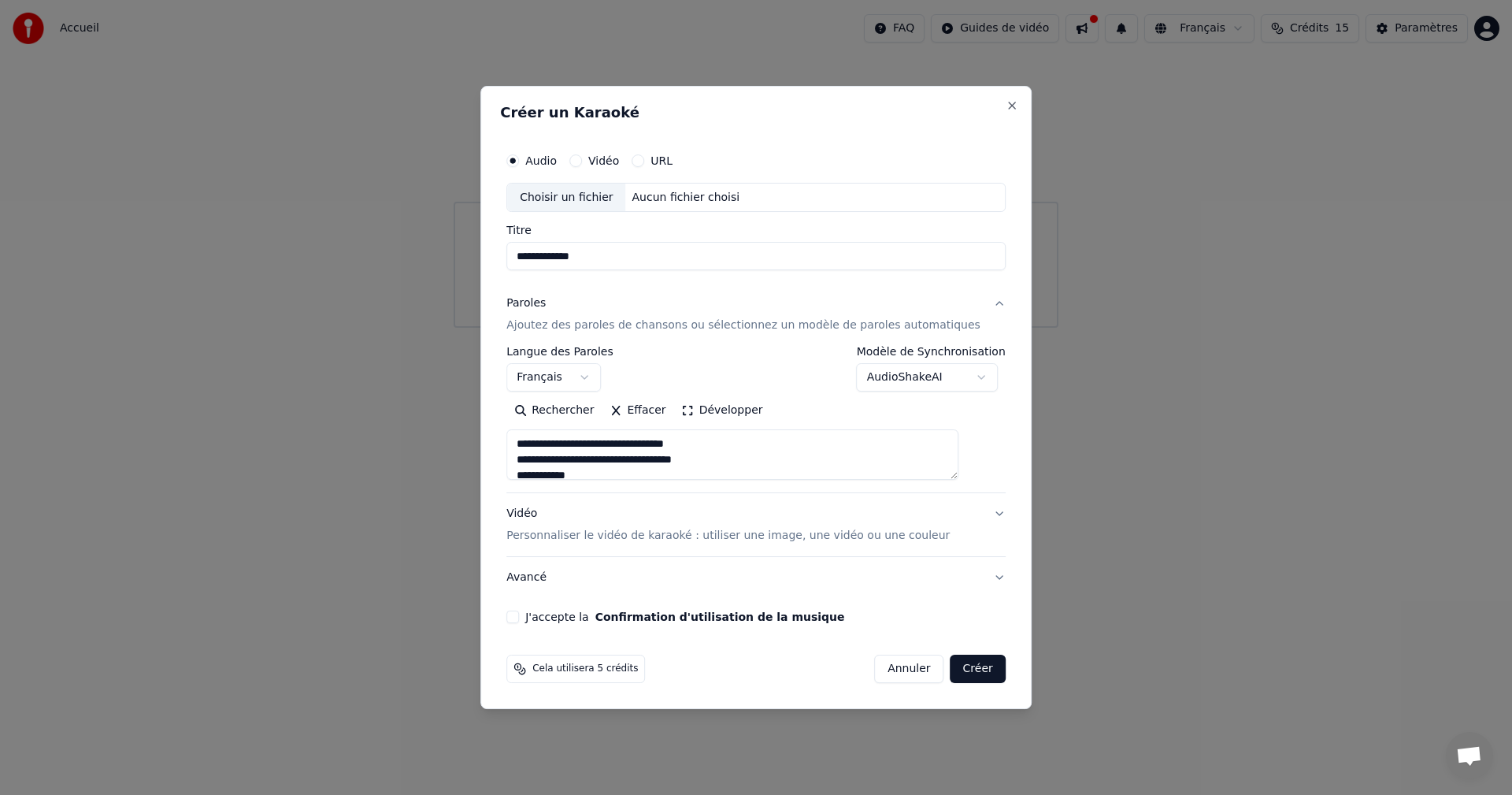
click at [745, 459] on textarea at bounding box center [733, 456] width 452 height 51
drag, startPoint x: 538, startPoint y: 460, endPoint x: 722, endPoint y: 456, distance: 184.0
click at [722, 456] on textarea at bounding box center [733, 456] width 452 height 51
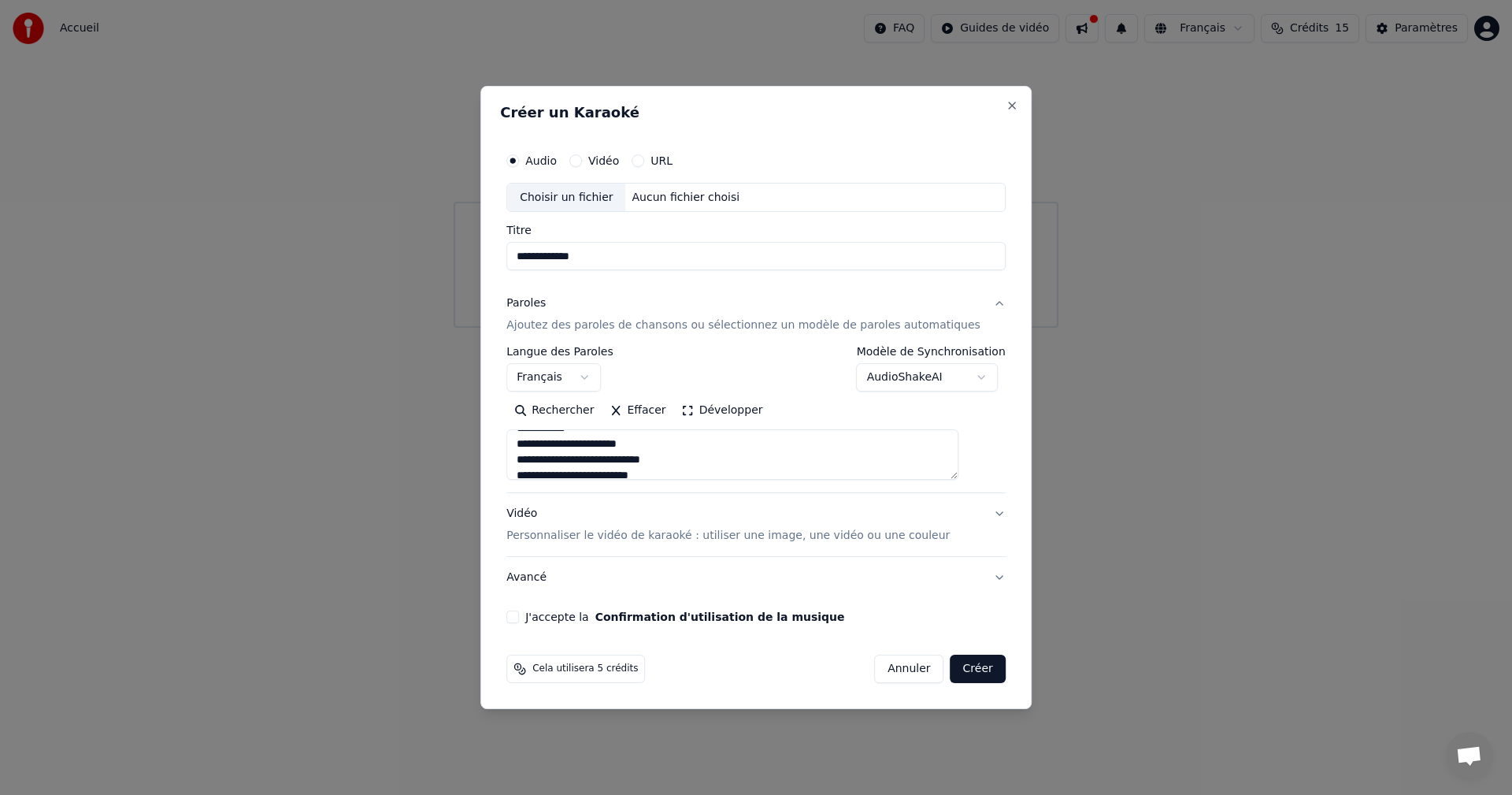
drag, startPoint x: 540, startPoint y: 461, endPoint x: 704, endPoint y: 461, distance: 164.0
click at [704, 461] on textarea at bounding box center [733, 456] width 452 height 51
drag, startPoint x: 537, startPoint y: 441, endPoint x: 594, endPoint y: 433, distance: 57.6
click at [594, 433] on textarea at bounding box center [733, 456] width 452 height 51
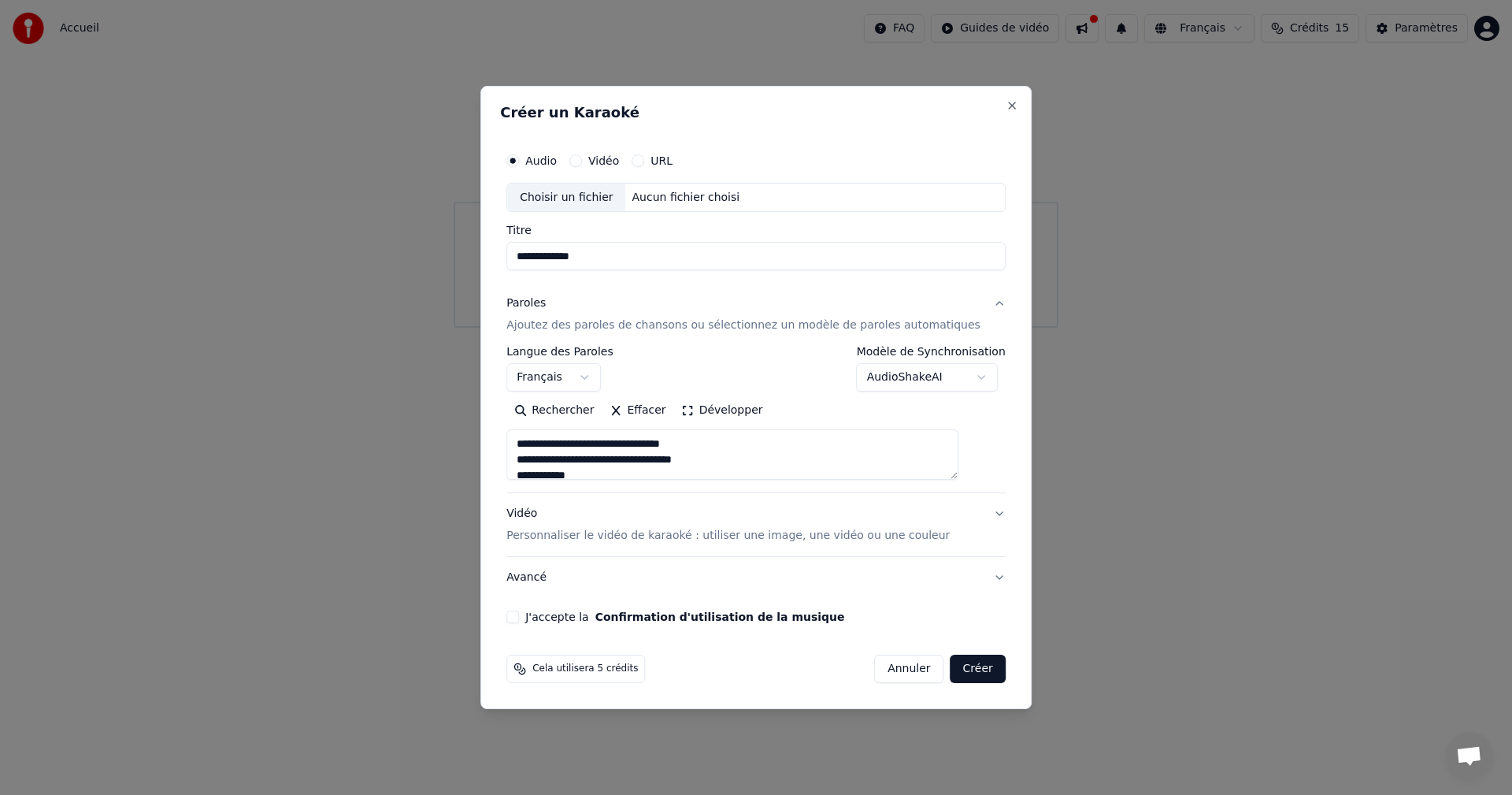
scroll to position [79, 0]
click at [689, 442] on textarea at bounding box center [733, 456] width 452 height 51
click at [540, 461] on textarea at bounding box center [733, 456] width 452 height 51
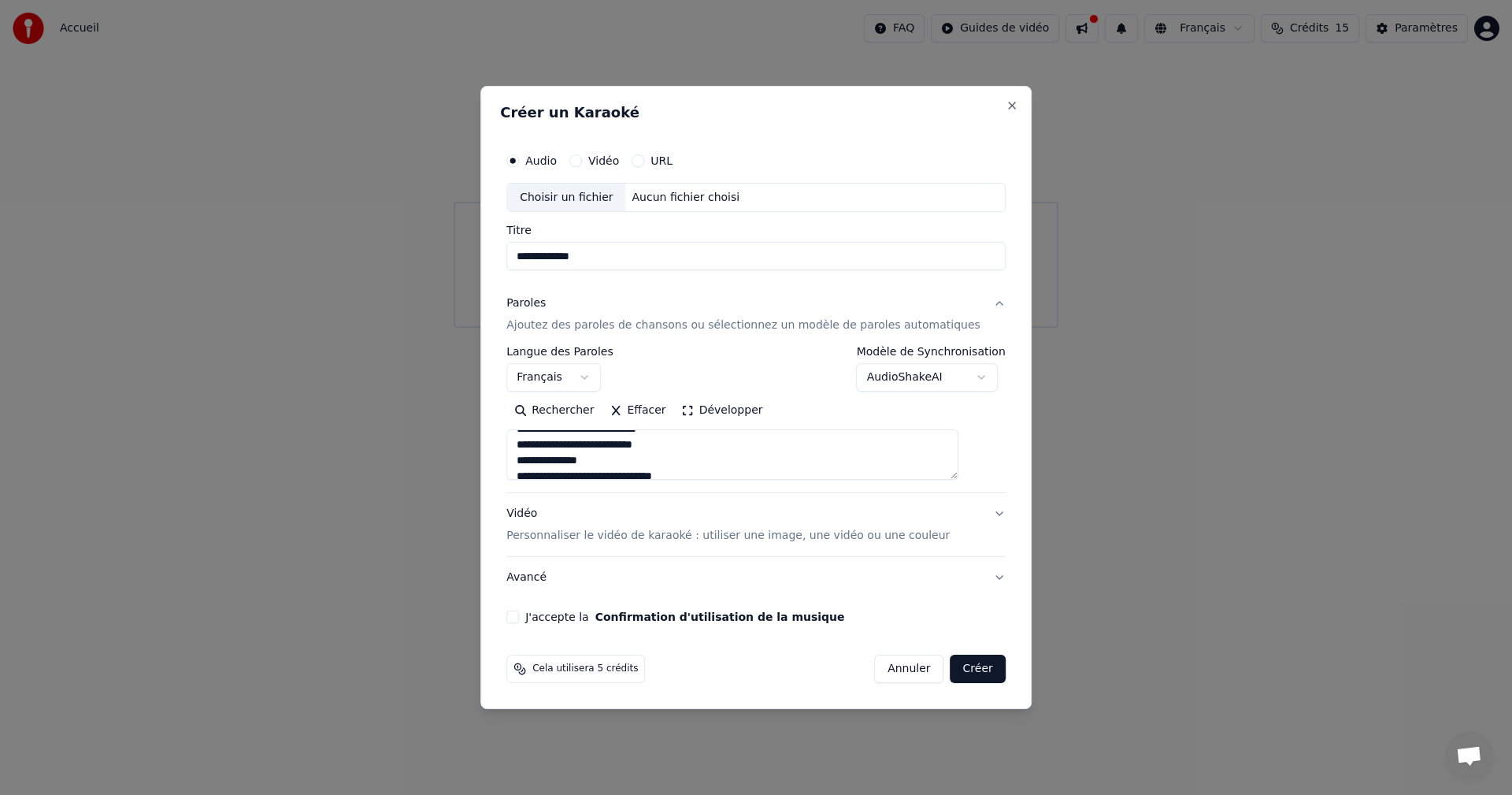
drag, startPoint x: 553, startPoint y: 447, endPoint x: 621, endPoint y: 449, distance: 68.0
click at [621, 449] on textarea at bounding box center [733, 456] width 452 height 51
click at [880, 464] on textarea at bounding box center [733, 456] width 452 height 51
click at [553, 459] on textarea at bounding box center [733, 456] width 452 height 51
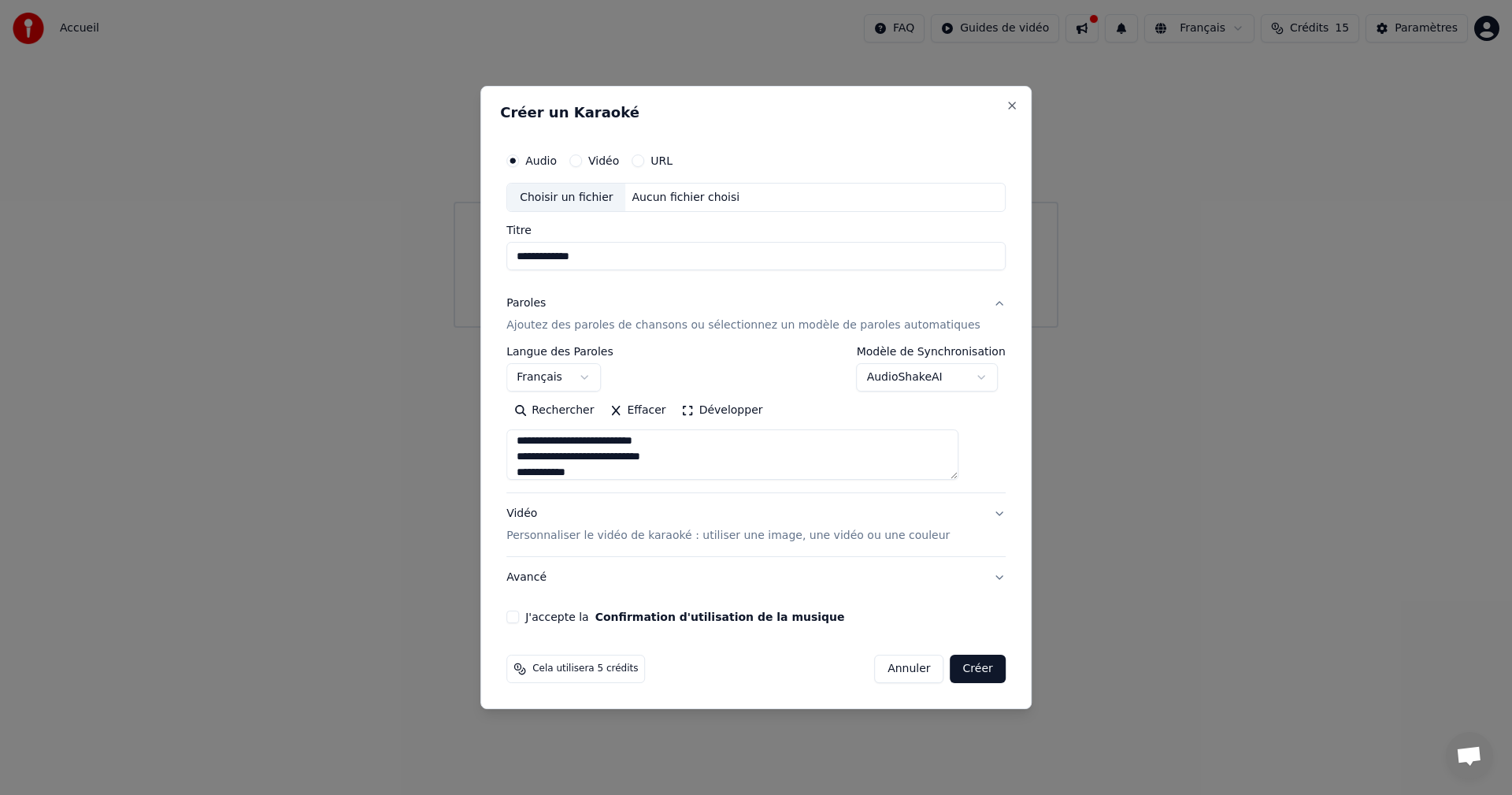
scroll to position [156, 0]
type textarea "**********"
click at [952, 668] on button "Créer" at bounding box center [978, 668] width 55 height 28
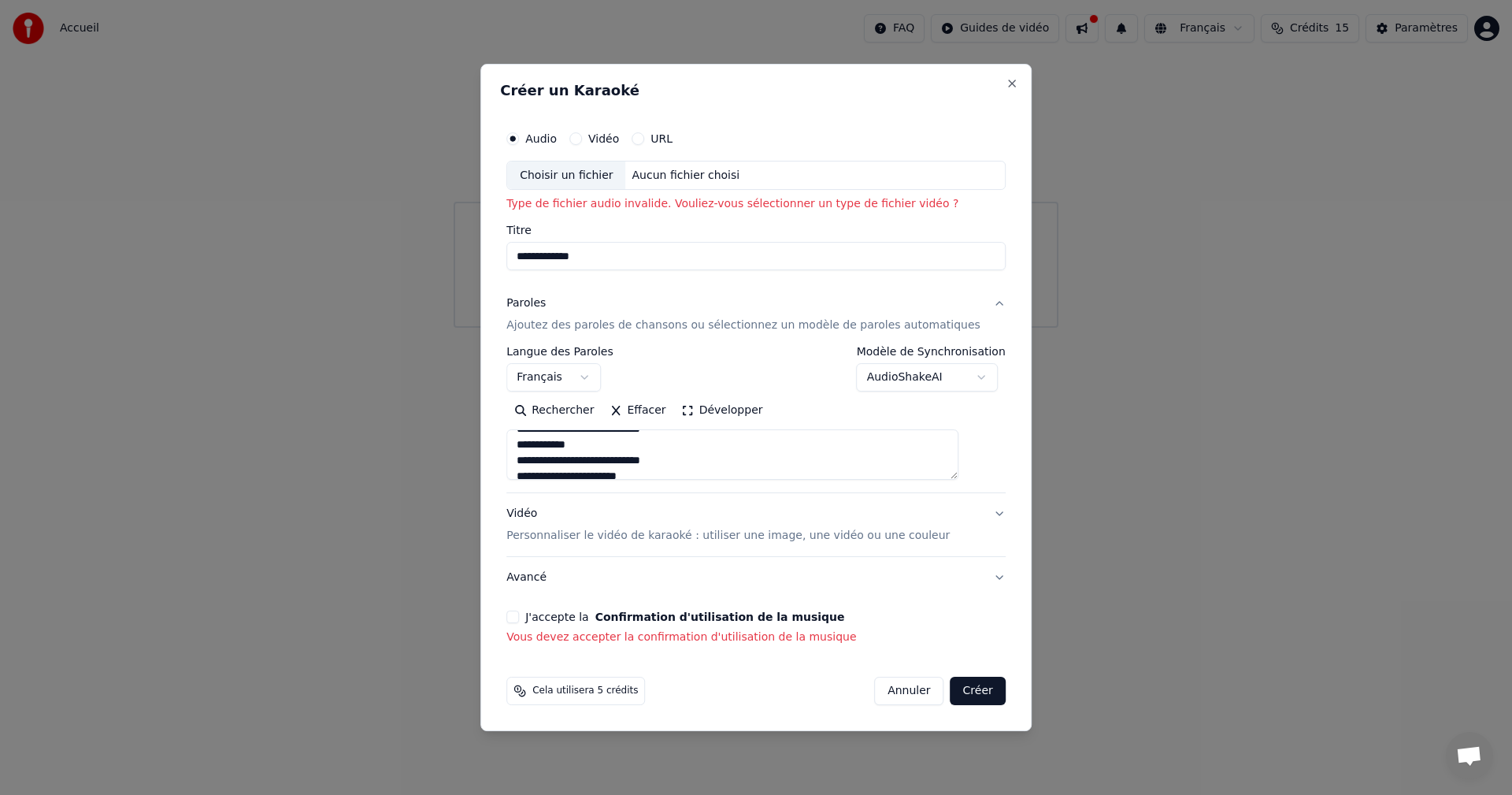
click at [519, 620] on button "J'accepte la Confirmation d'utilisation de la musique" at bounding box center [512, 616] width 13 height 13
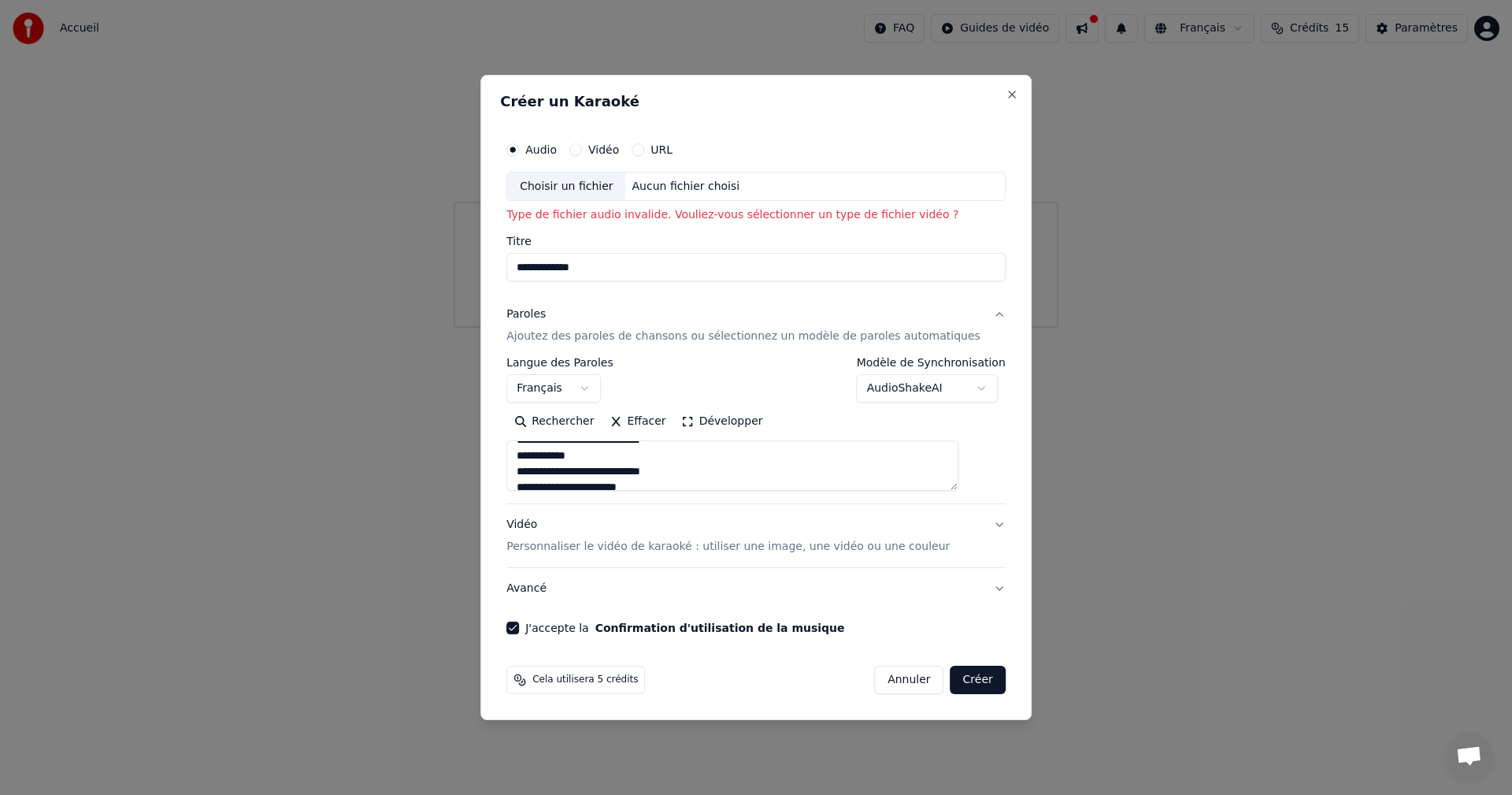
click at [951, 678] on button "Créer" at bounding box center [978, 679] width 55 height 28
click at [617, 188] on div "Choisir un fichier" at bounding box center [566, 186] width 118 height 28
click at [600, 186] on div "Choisir un fichier" at bounding box center [566, 186] width 118 height 28
click at [716, 188] on div "Aucun fichier choisi" at bounding box center [686, 187] width 120 height 16
click at [645, 152] on button "URL" at bounding box center [638, 150] width 13 height 13
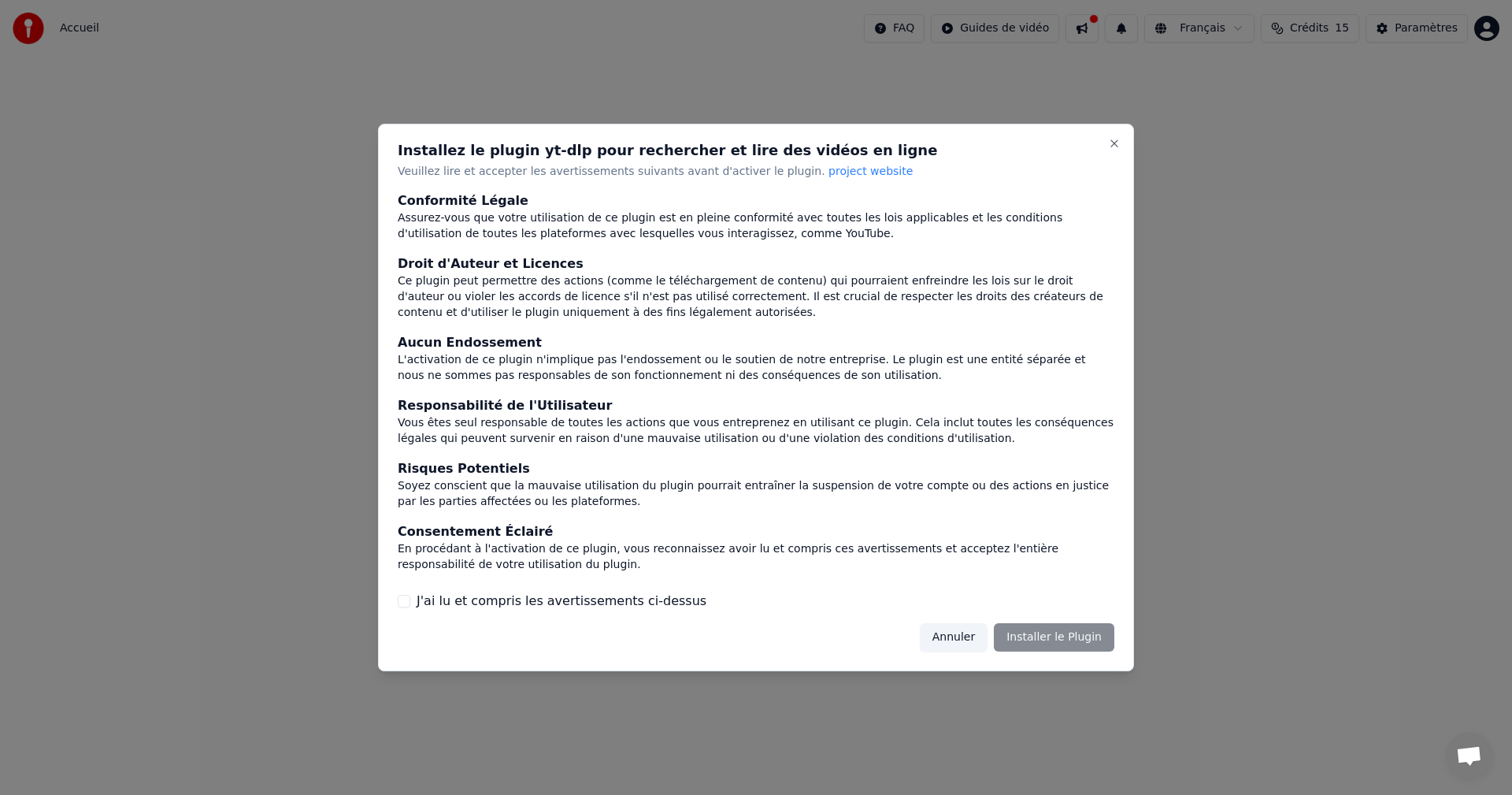
click at [966, 641] on button "Annuler" at bounding box center [954, 637] width 67 height 28
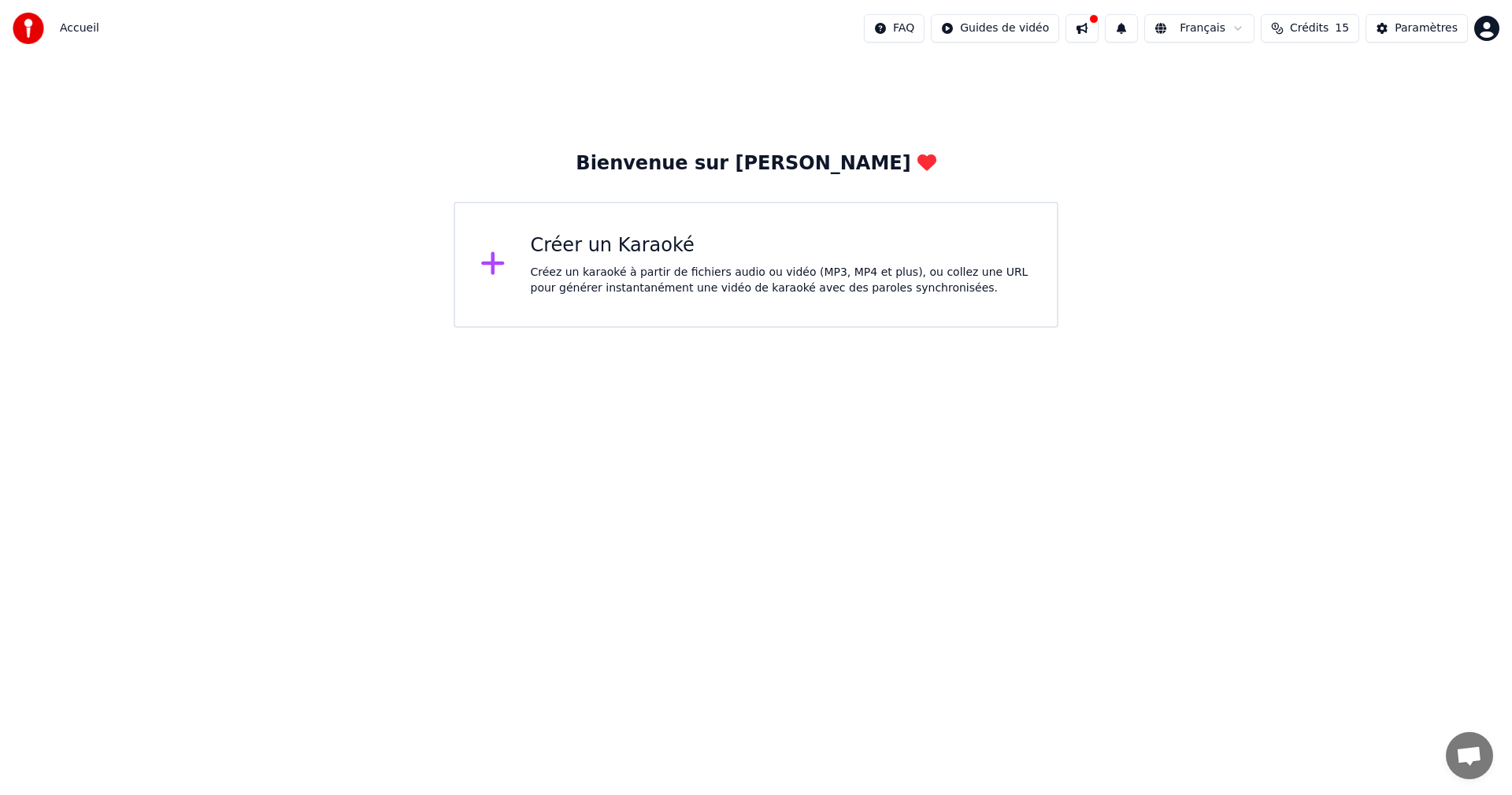
click at [613, 280] on div "Créez un karaoké à partir de fichiers audio ou vidéo (MP3, MP4 et plus), ou col…" at bounding box center [781, 281] width 502 height 31
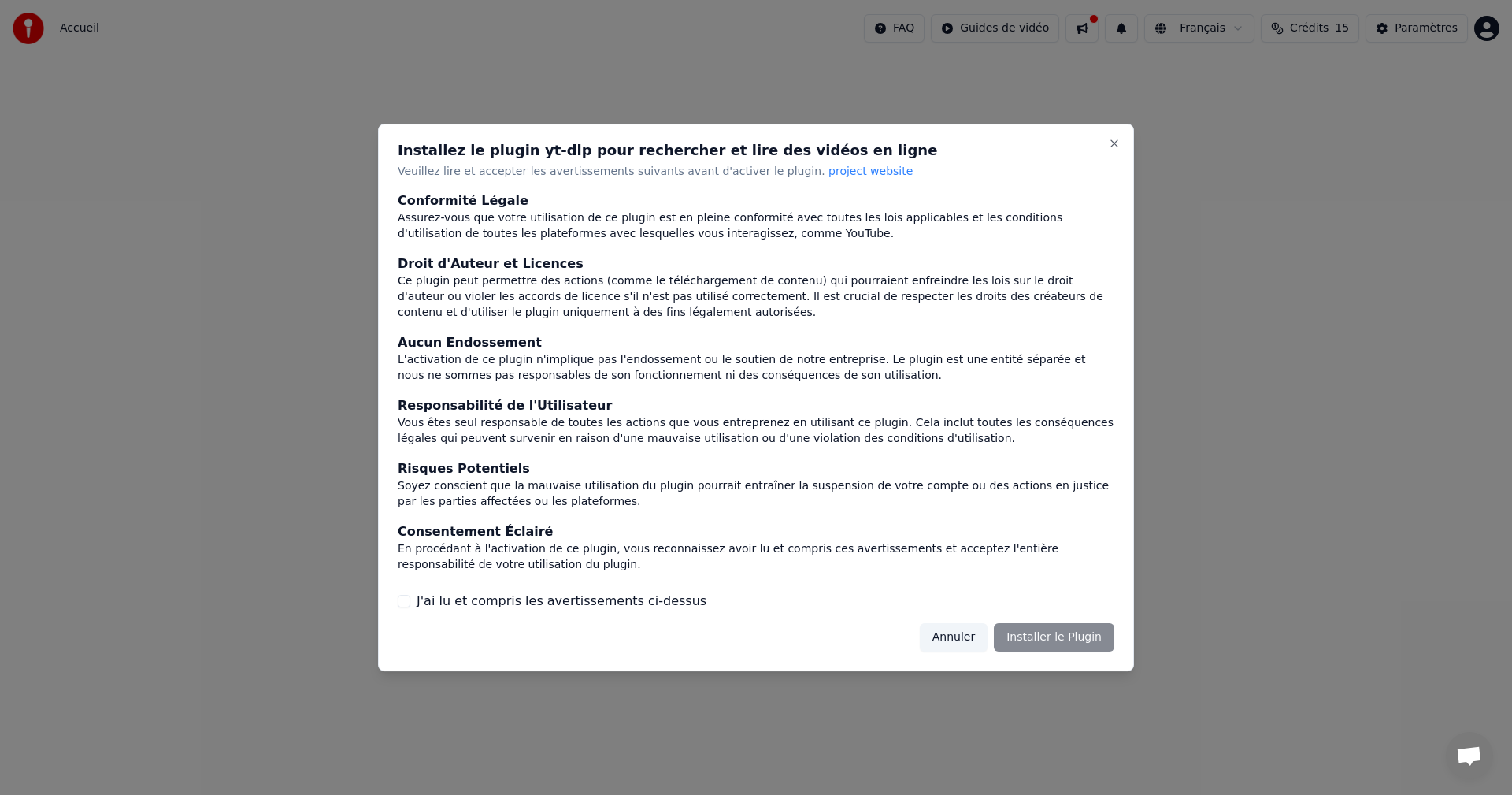
click at [957, 639] on button "Annuler" at bounding box center [954, 637] width 67 height 28
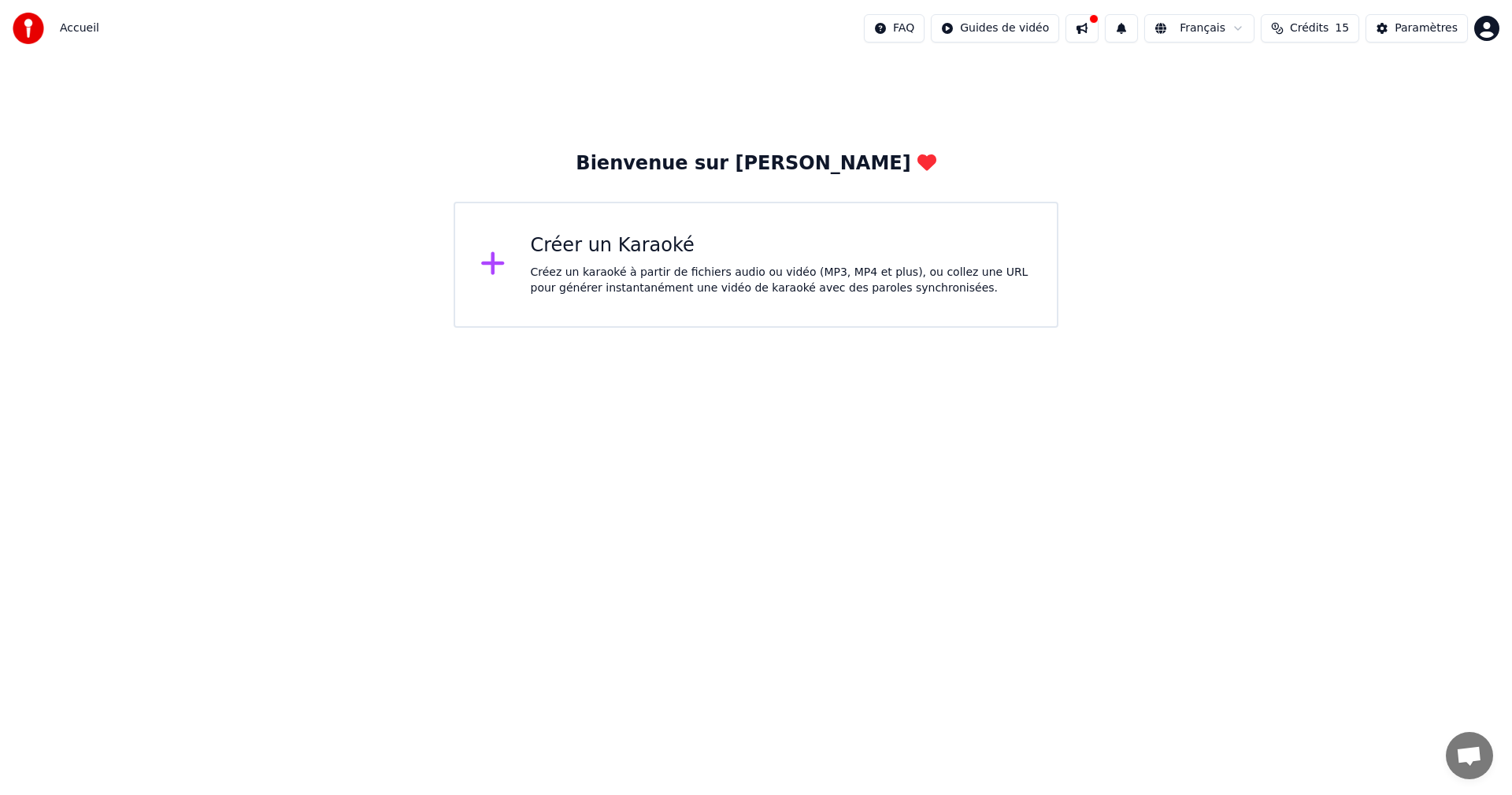
click at [1219, 30] on html "Accueil FAQ Guides de vidéo Français Crédits 15 Paramètres Bienvenue sur Youka …" at bounding box center [756, 163] width 1512 height 328
click at [1303, 29] on span "Crédits" at bounding box center [1309, 28] width 38 height 16
click at [1353, 328] on html "Accueil FAQ Guides de vidéo Français Crédits 15 Paramètres Bienvenue sur Youka …" at bounding box center [756, 163] width 1512 height 328
click at [1431, 31] on div "Paramètres" at bounding box center [1426, 28] width 63 height 16
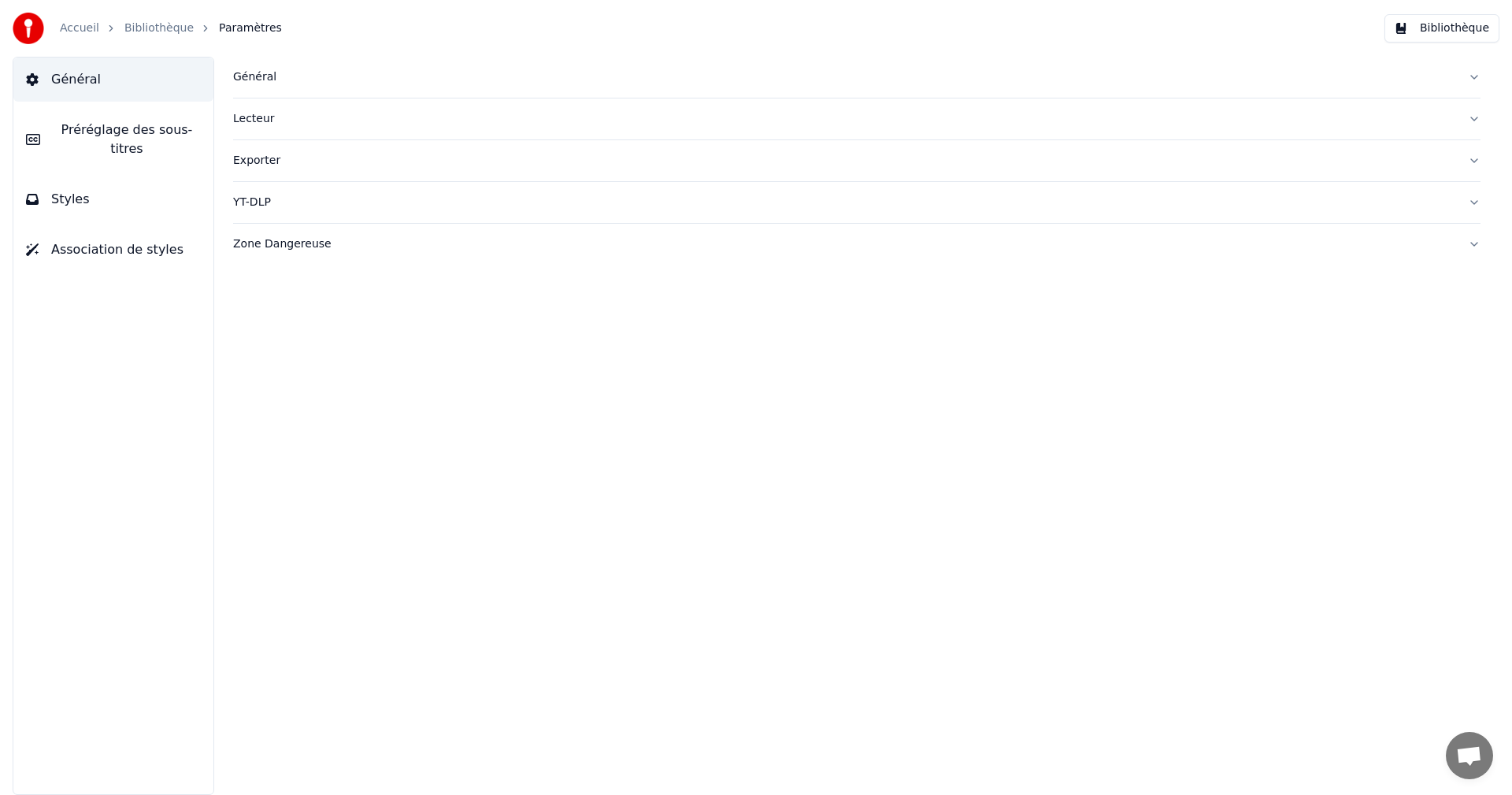
click at [716, 424] on div "Général Lecteur Exporter YT-DLP Zone Dangereuse" at bounding box center [857, 425] width 1311 height 738
